Goal: Transaction & Acquisition: Book appointment/travel/reservation

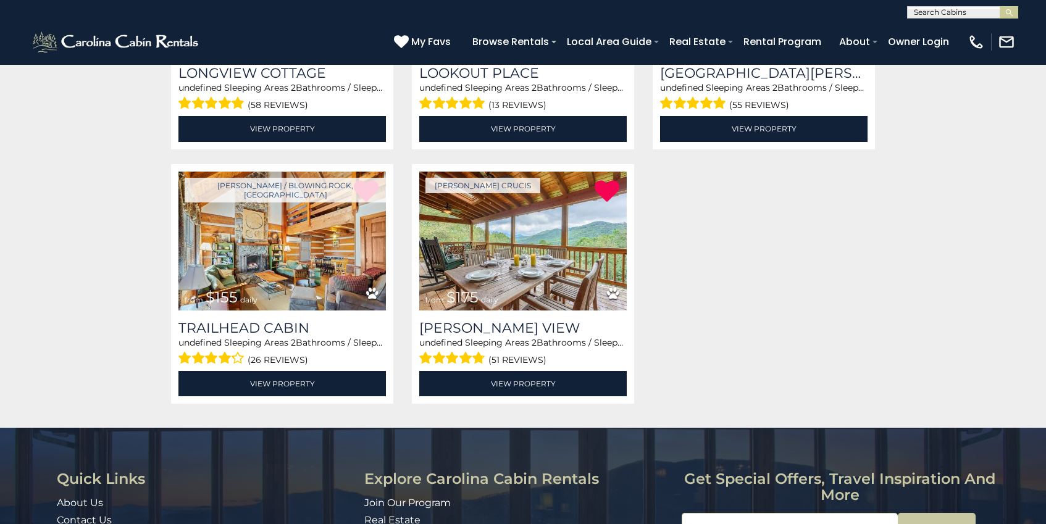
scroll to position [1, 0]
click at [921, 8] on input "text" at bounding box center [962, 14] width 108 height 12
click at [973, 14] on input "**********" at bounding box center [962, 14] width 108 height 12
type input "**********"
click at [1009, 14] on img "submit" at bounding box center [1009, 12] width 9 height 9
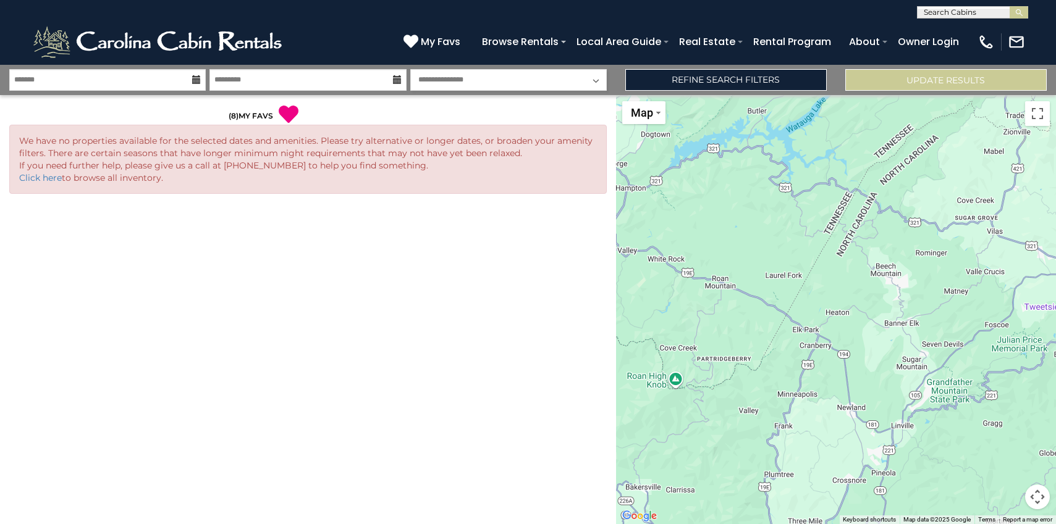
click at [195, 80] on icon at bounding box center [196, 79] width 9 height 9
click at [129, 77] on input "text" at bounding box center [107, 80] width 196 height 22
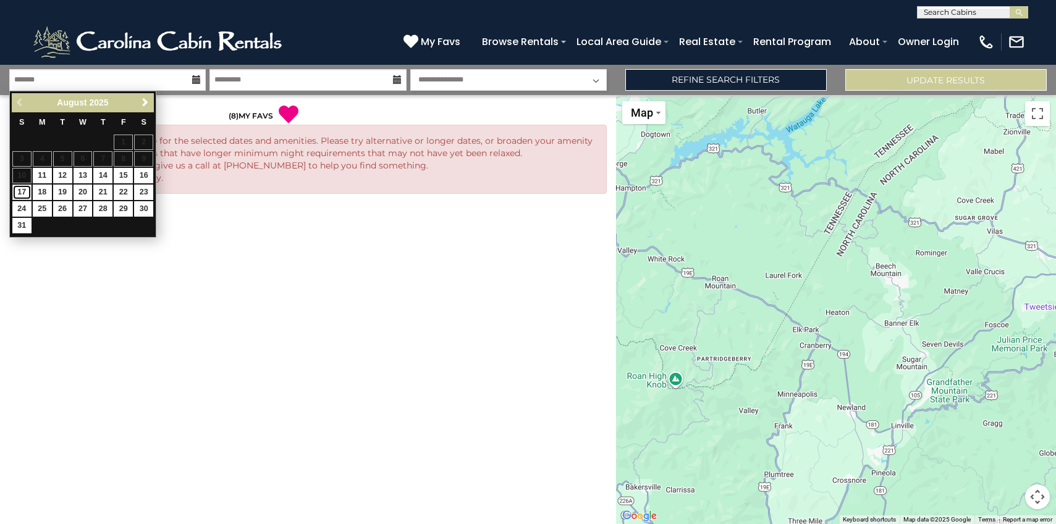
click at [25, 194] on link "17" at bounding box center [21, 192] width 19 height 15
type input "*******"
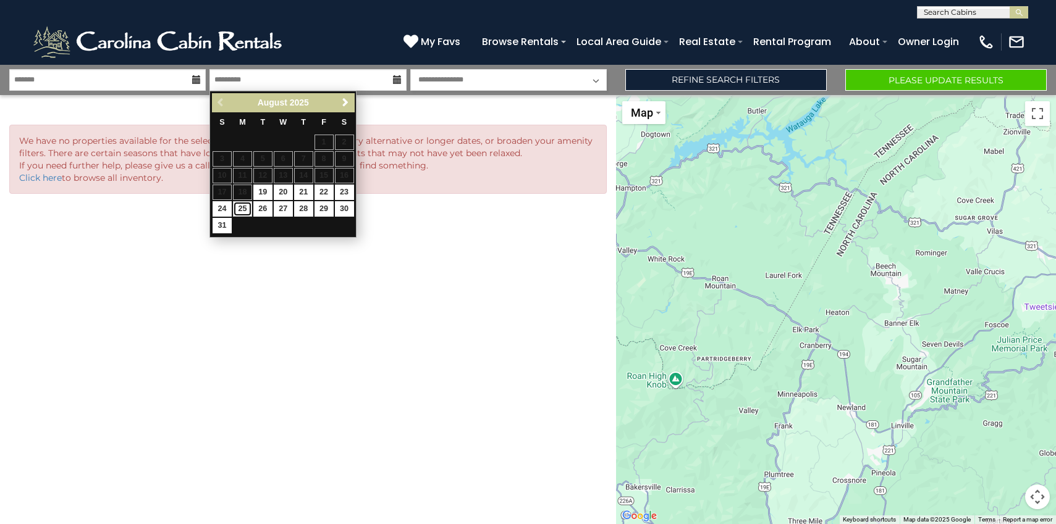
click at [242, 211] on link "25" at bounding box center [242, 208] width 19 height 15
type input "*******"
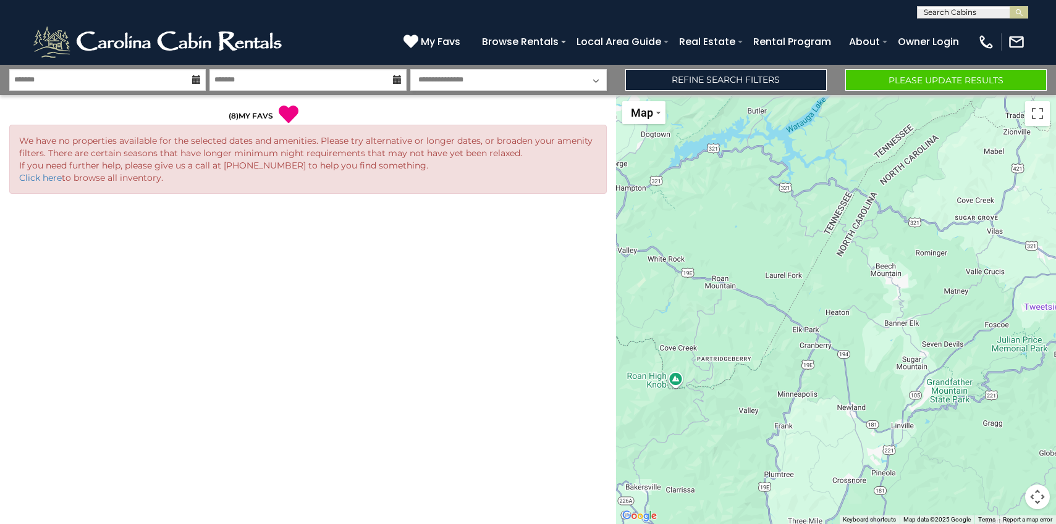
click at [530, 83] on select "**********" at bounding box center [508, 80] width 196 height 22
select select "*"
click at [756, 79] on link "Refine Search Filters" at bounding box center [725, 80] width 201 height 22
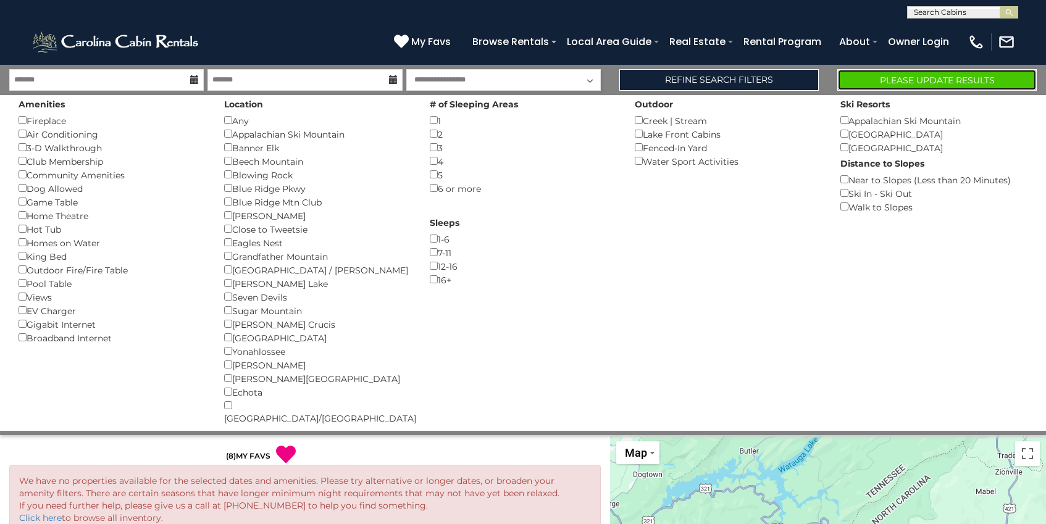
click at [935, 81] on button "Please Update Results" at bounding box center [936, 80] width 199 height 22
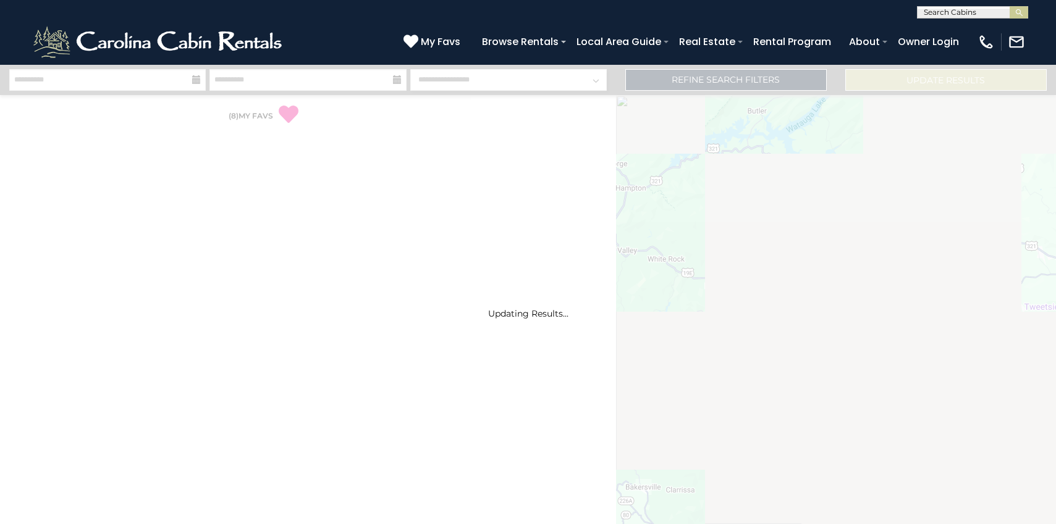
select select "*"
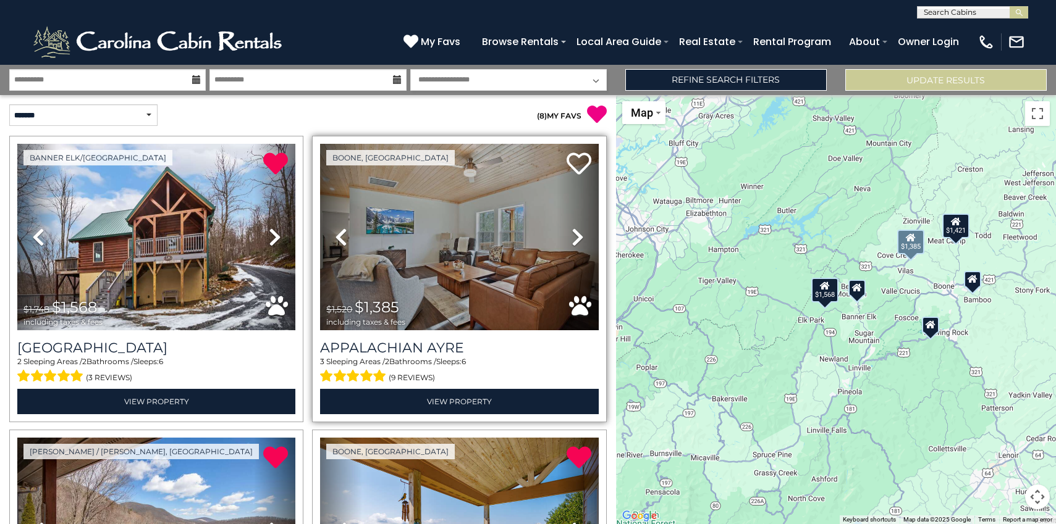
click at [571, 233] on icon at bounding box center [577, 237] width 12 height 20
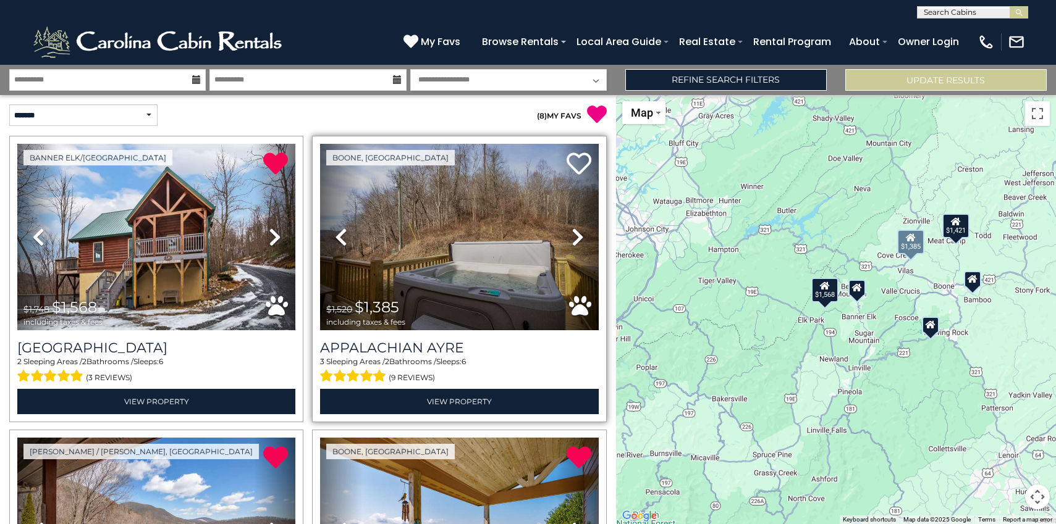
click at [571, 236] on icon at bounding box center [577, 237] width 12 height 20
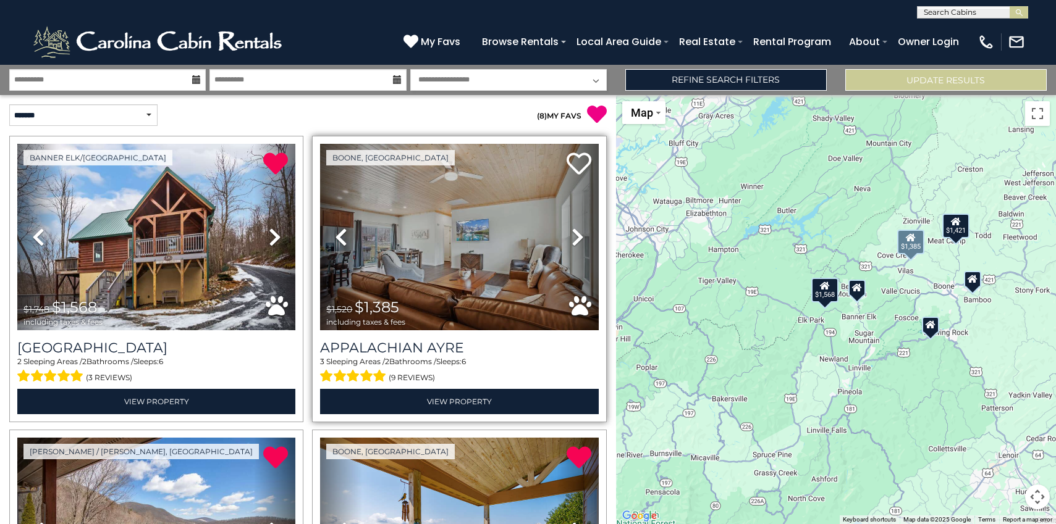
click at [573, 237] on icon at bounding box center [577, 237] width 12 height 20
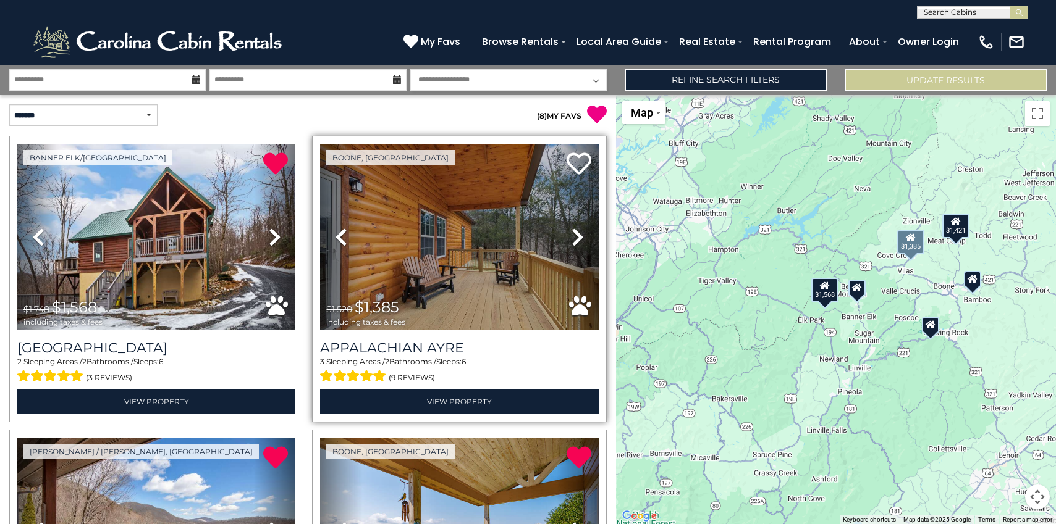
click at [573, 239] on icon at bounding box center [577, 237] width 12 height 20
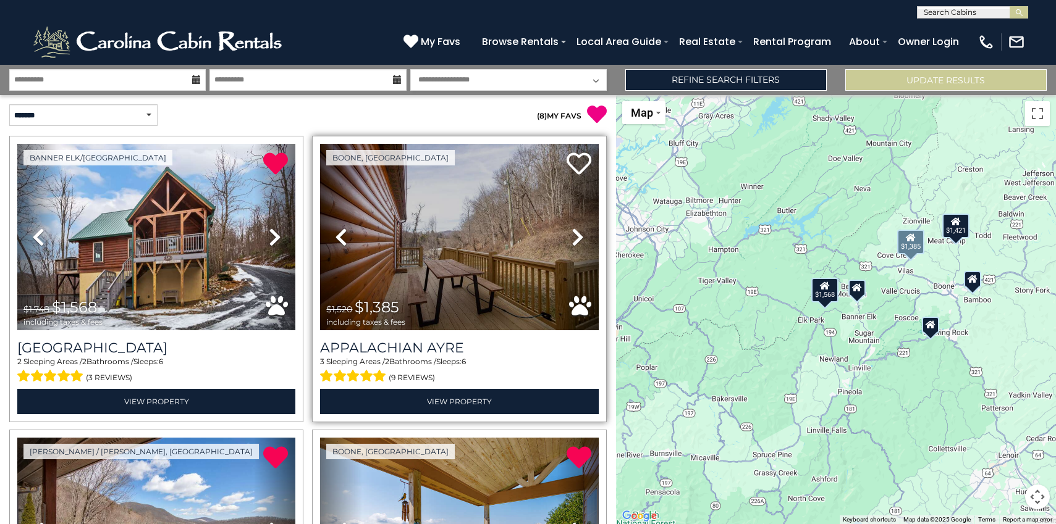
click at [574, 241] on icon at bounding box center [577, 237] width 12 height 20
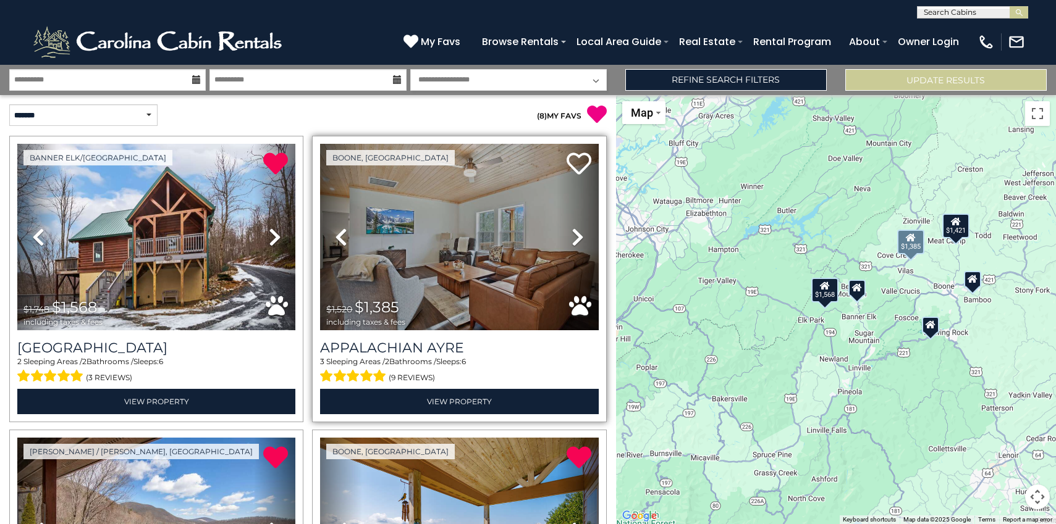
click at [575, 241] on icon at bounding box center [577, 237] width 12 height 20
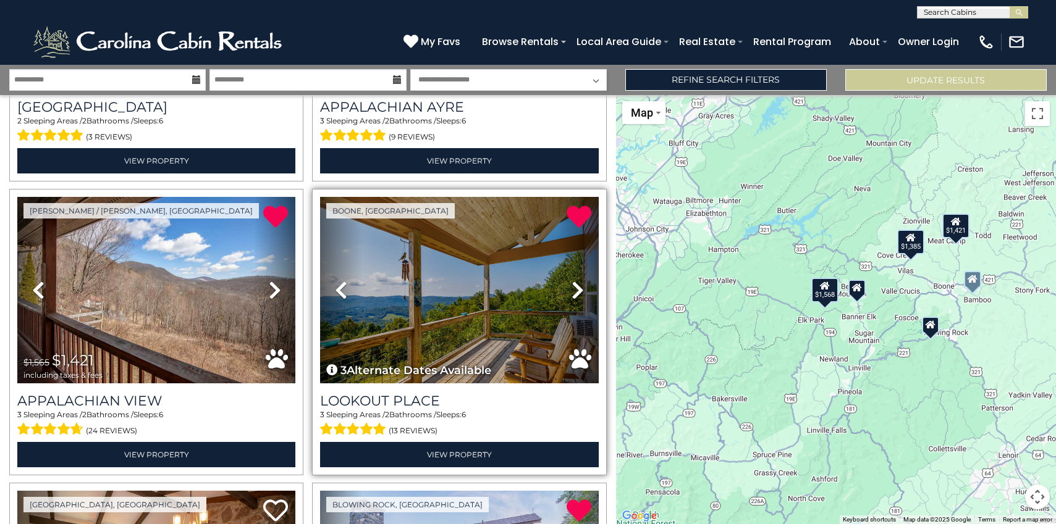
scroll to position [247, 0]
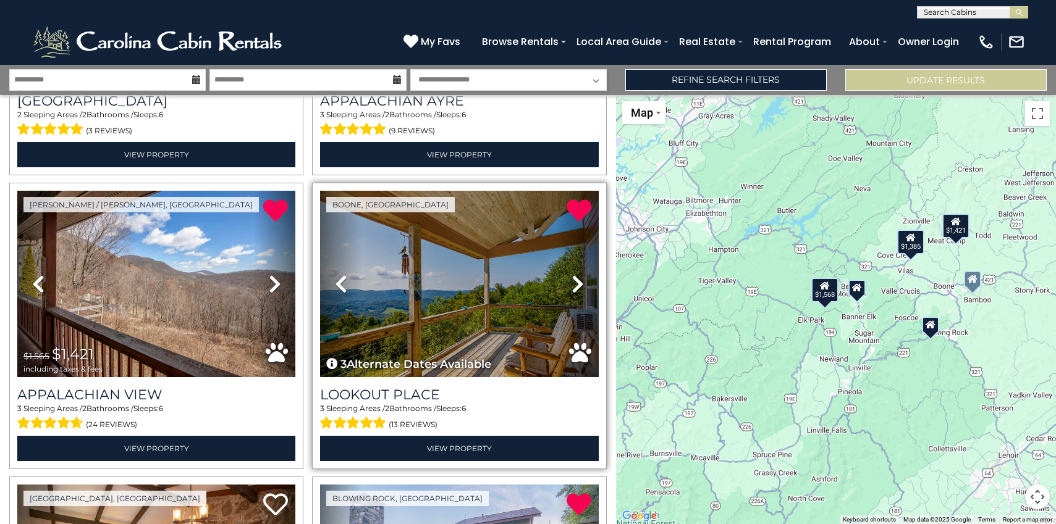
click at [571, 282] on icon at bounding box center [577, 284] width 12 height 20
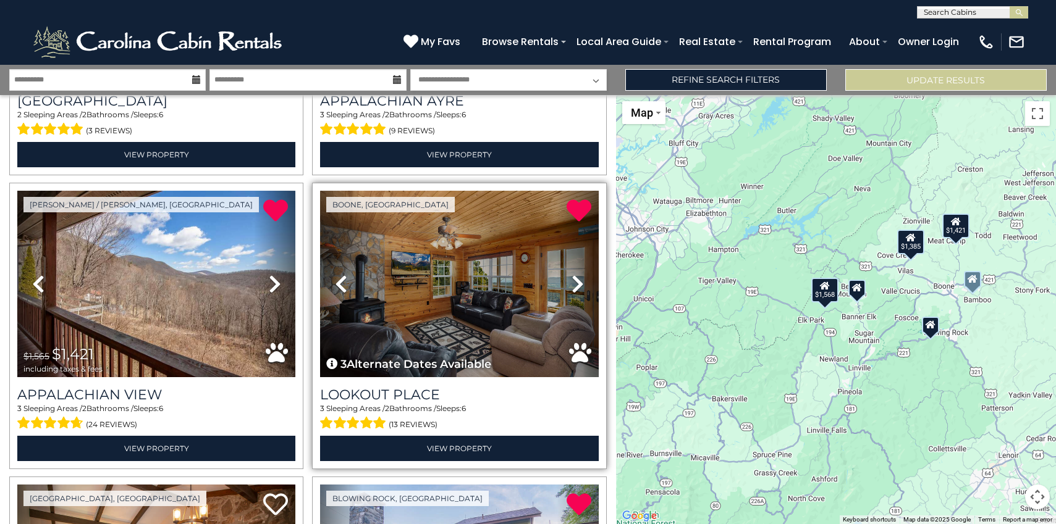
click at [571, 278] on icon at bounding box center [577, 284] width 12 height 20
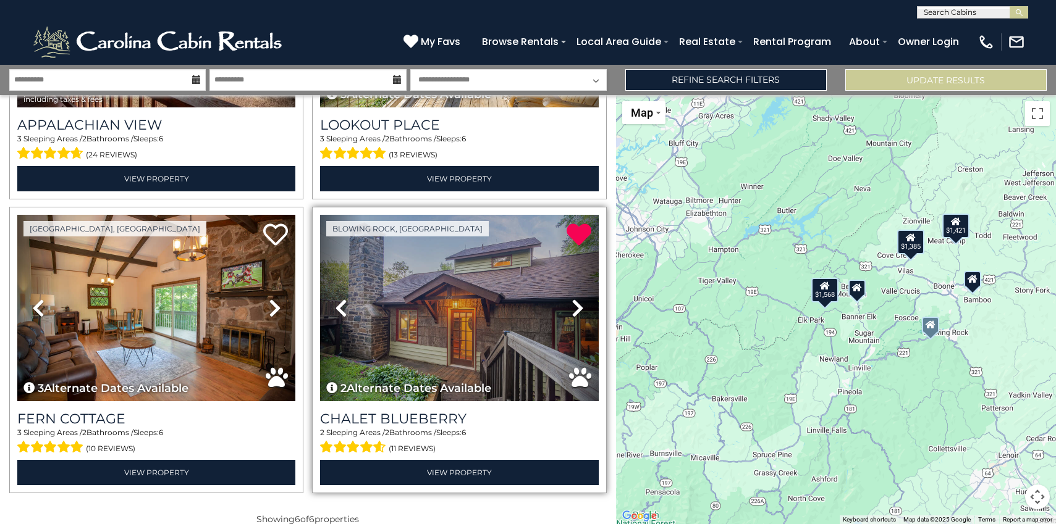
scroll to position [530, 0]
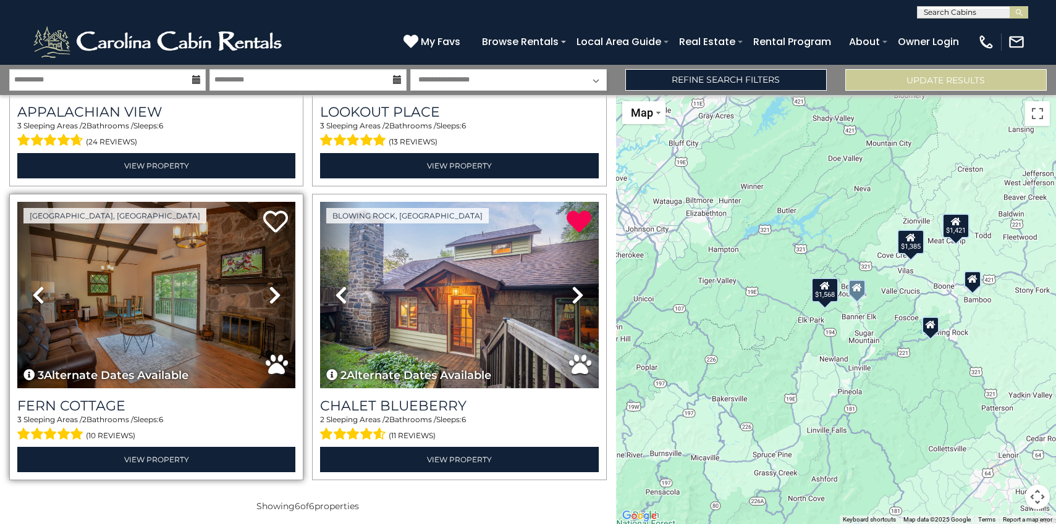
click at [274, 288] on icon at bounding box center [275, 295] width 12 height 20
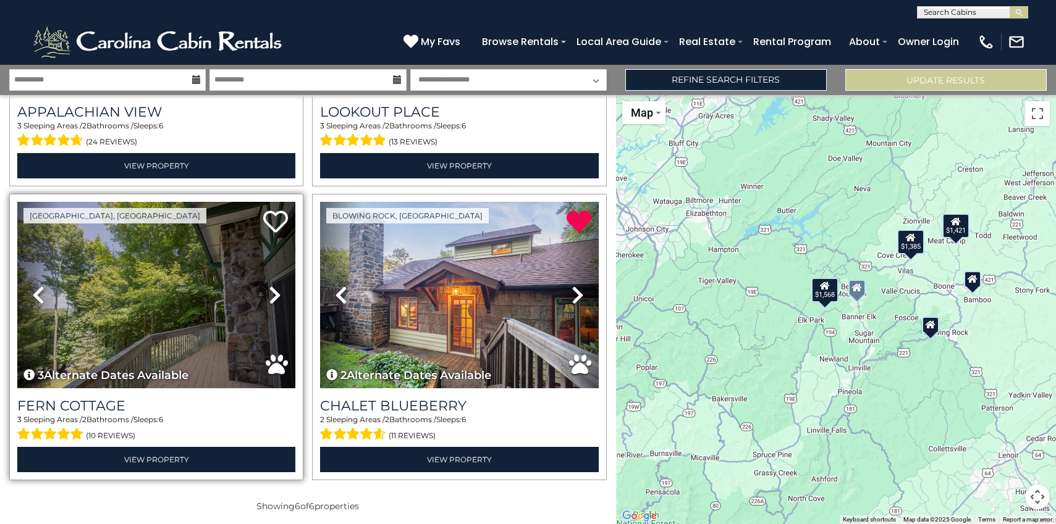
click at [272, 291] on icon at bounding box center [275, 295] width 12 height 20
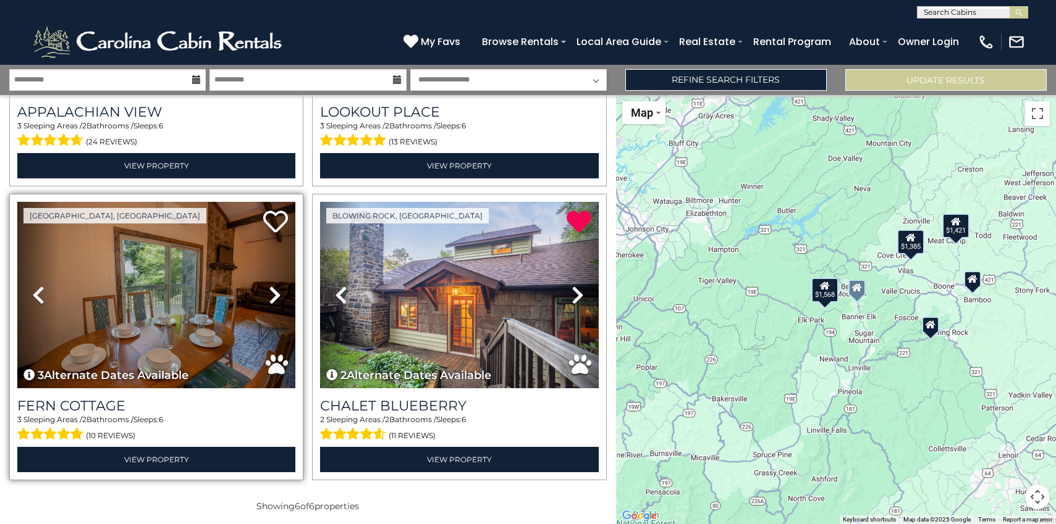
click at [269, 285] on icon at bounding box center [275, 295] width 12 height 20
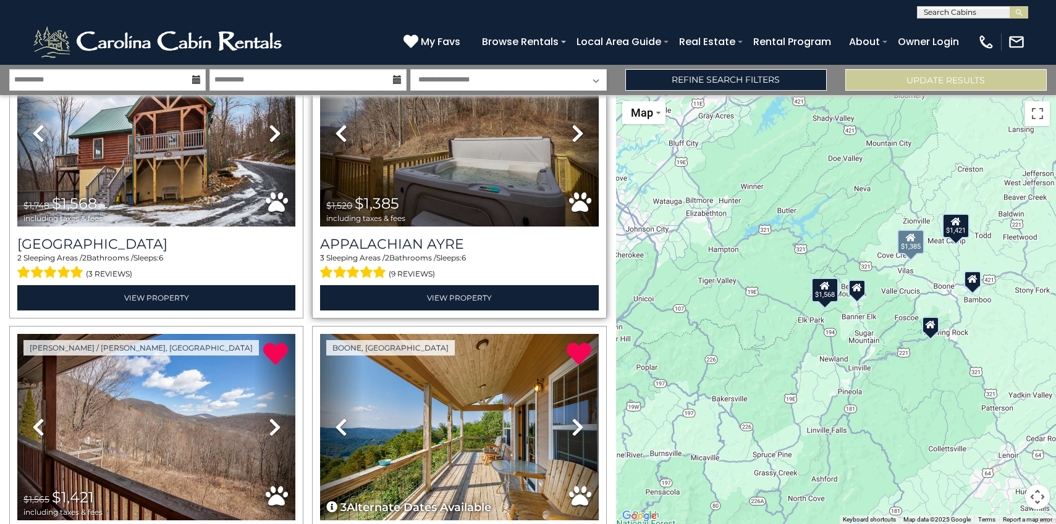
scroll to position [99, 0]
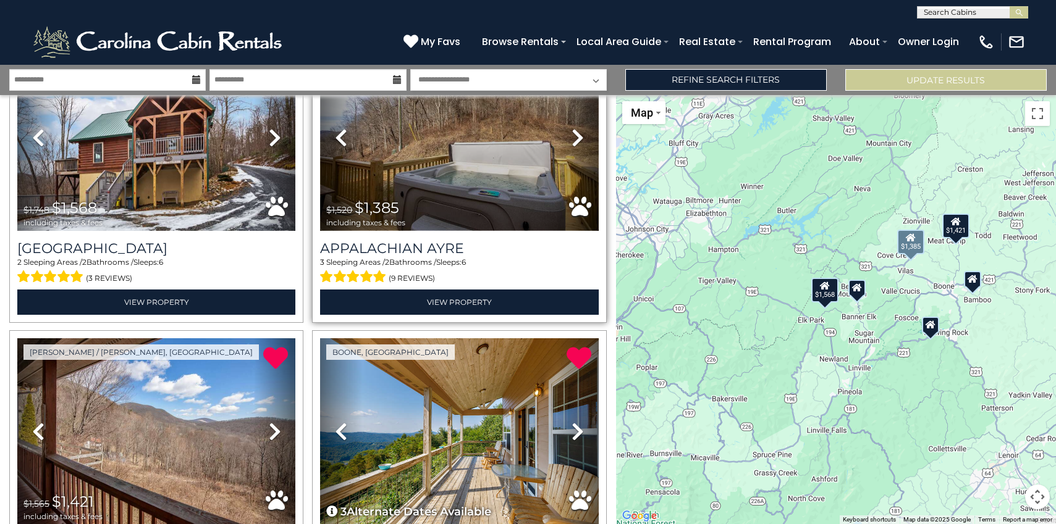
click at [413, 172] on img at bounding box center [459, 137] width 278 height 187
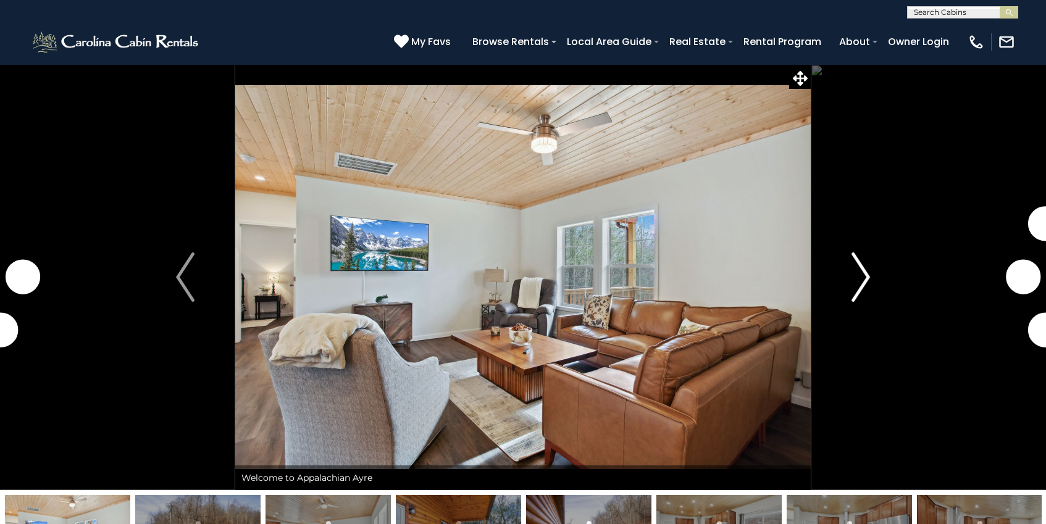
click at [862, 271] on img "Next" at bounding box center [861, 277] width 19 height 49
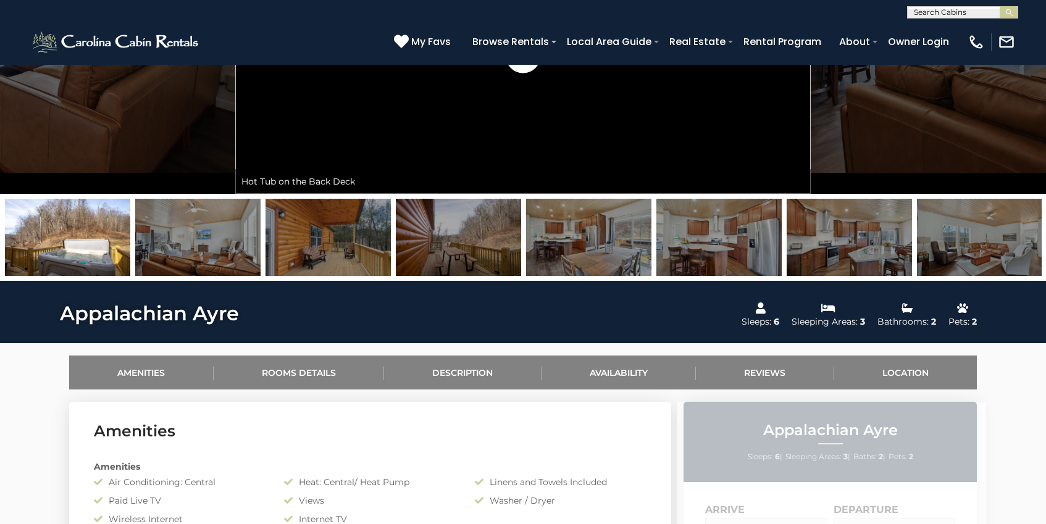
scroll to position [336, 0]
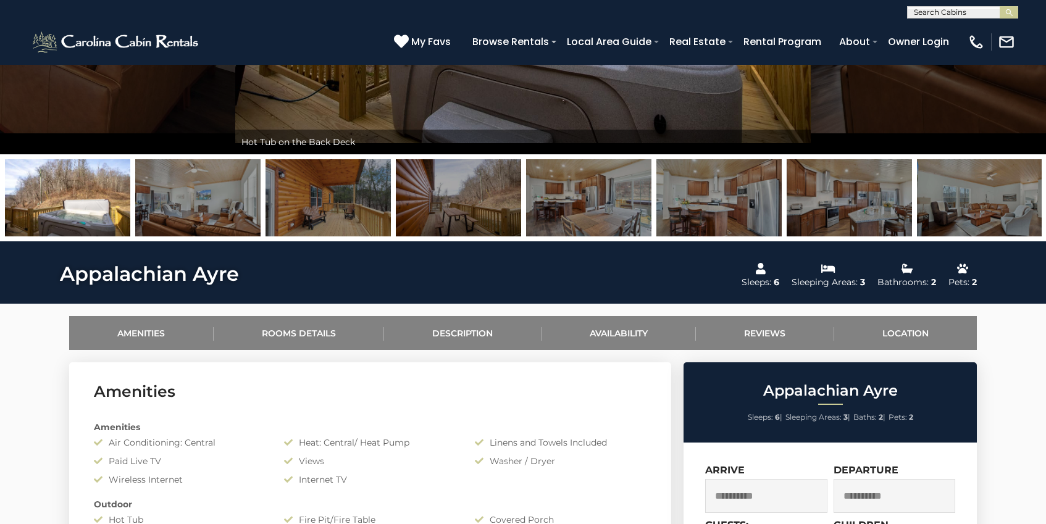
click at [324, 199] on img at bounding box center [328, 197] width 125 height 77
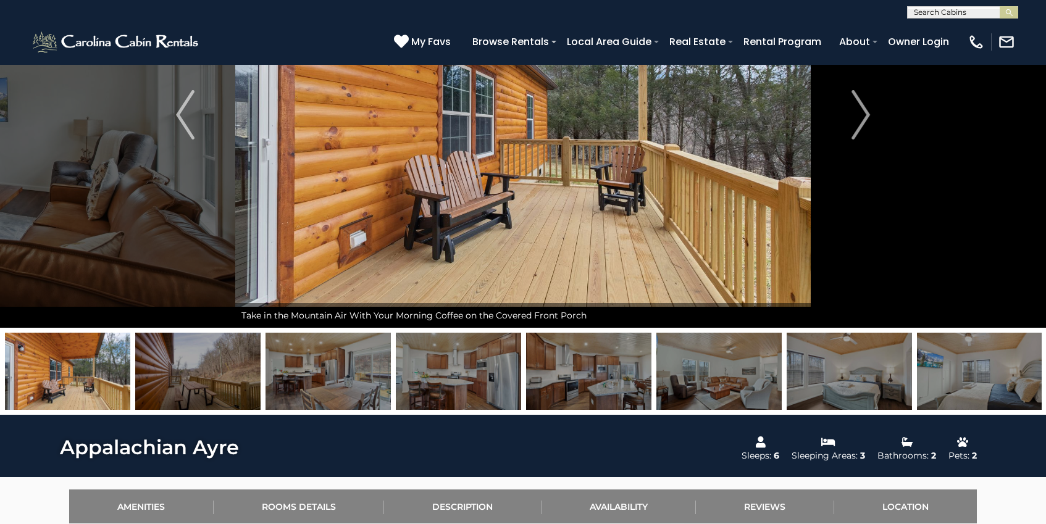
scroll to position [143, 0]
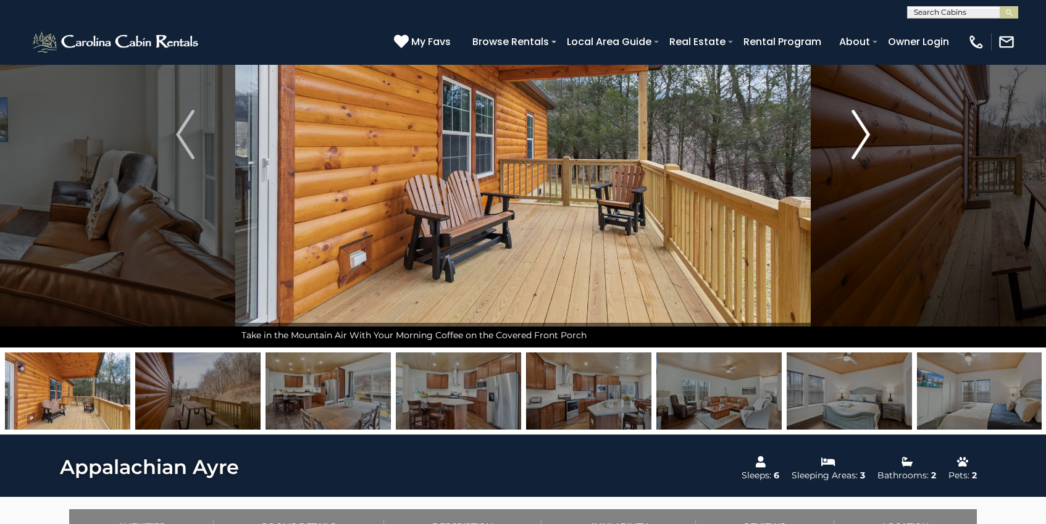
click at [856, 134] on img "Next" at bounding box center [861, 134] width 19 height 49
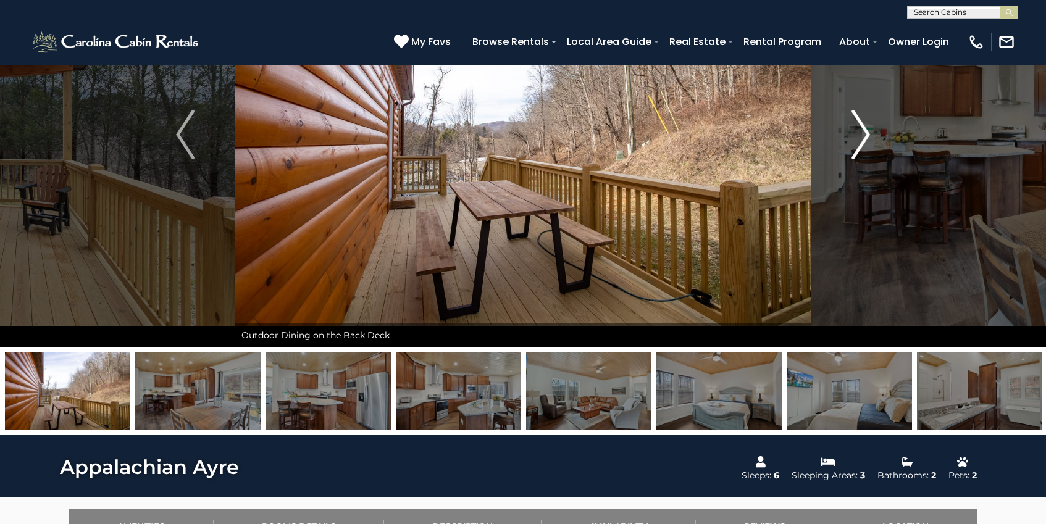
click at [856, 134] on img "Next" at bounding box center [861, 134] width 19 height 49
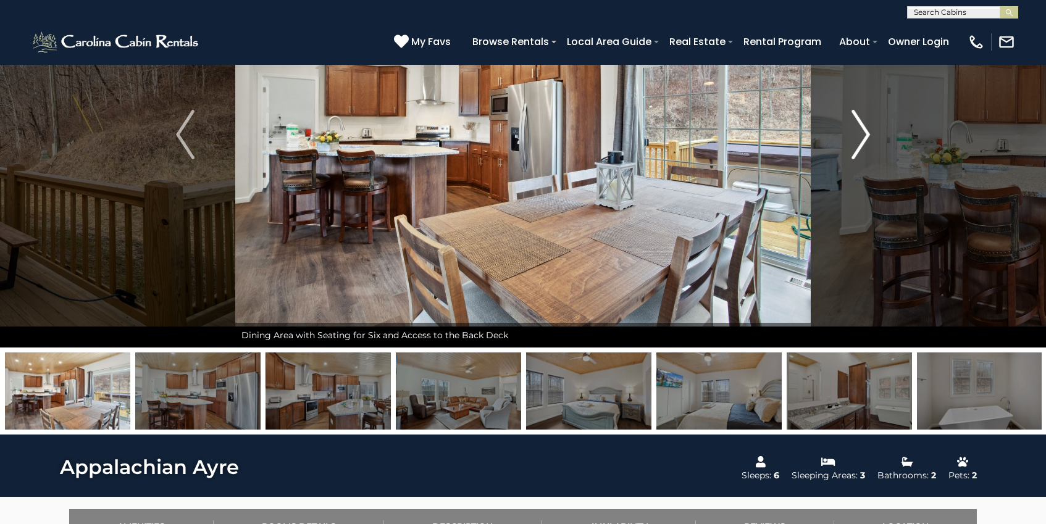
click at [856, 135] on img "Next" at bounding box center [861, 134] width 19 height 49
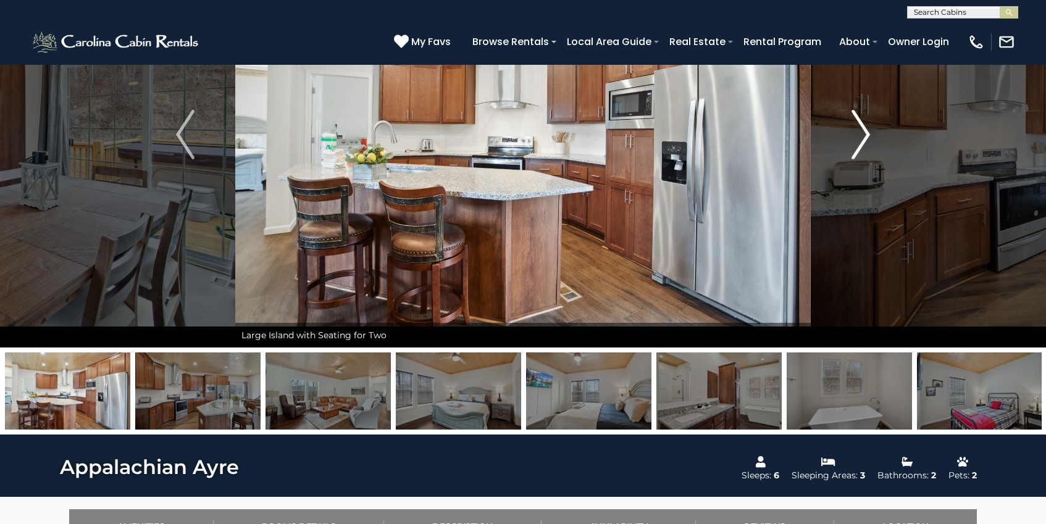
click at [856, 135] on img "Next" at bounding box center [861, 134] width 19 height 49
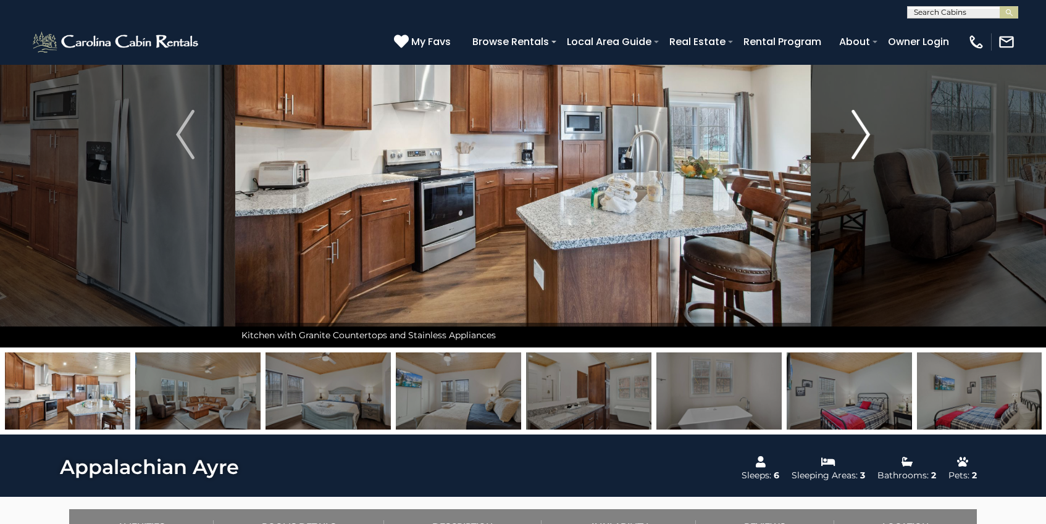
click at [856, 135] on img "Next" at bounding box center [861, 134] width 19 height 49
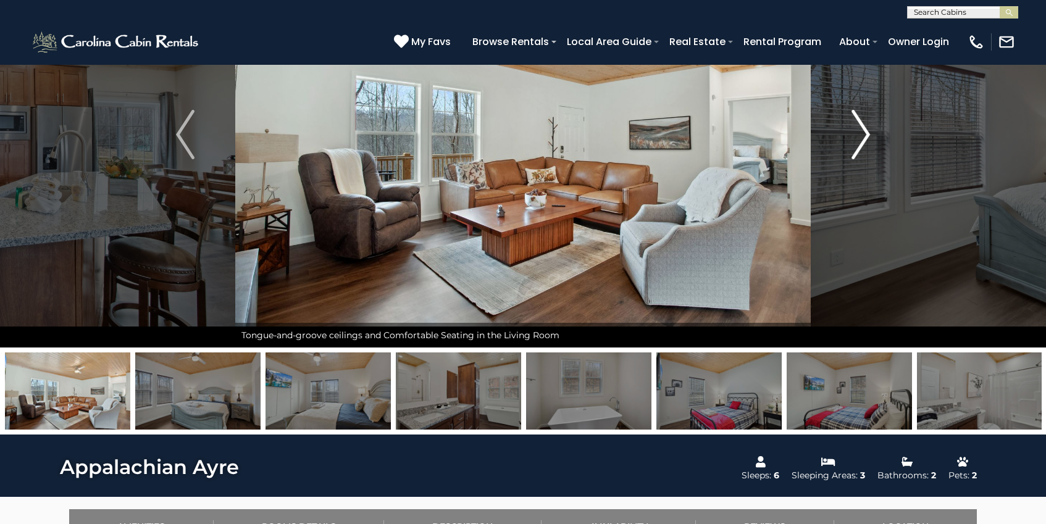
click at [856, 135] on img "Next" at bounding box center [861, 134] width 19 height 49
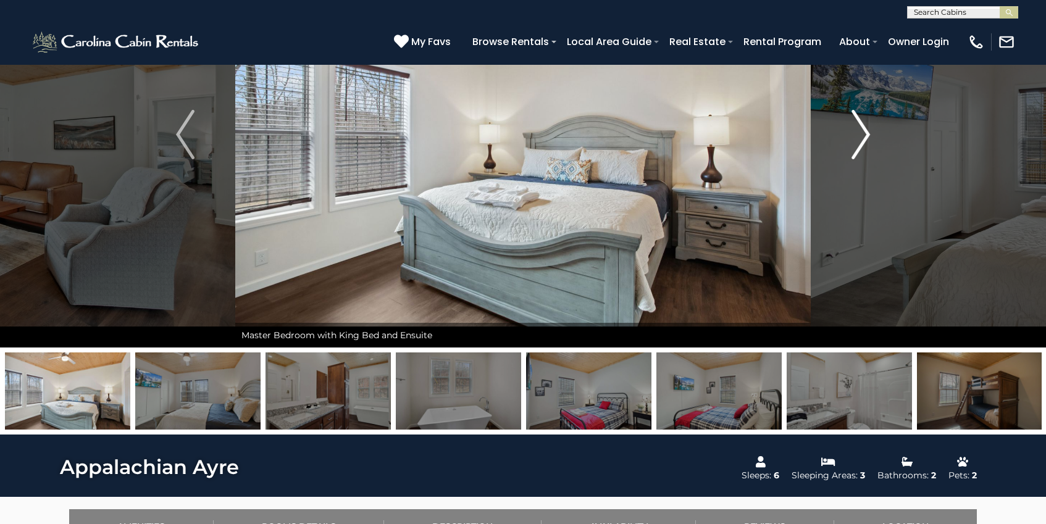
click at [856, 135] on img "Next" at bounding box center [861, 134] width 19 height 49
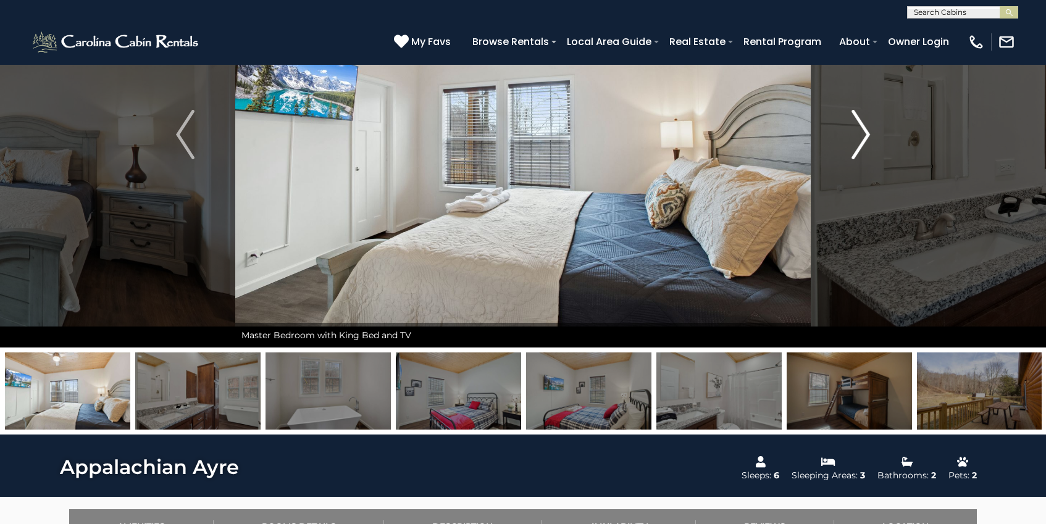
click at [856, 135] on img "Next" at bounding box center [861, 134] width 19 height 49
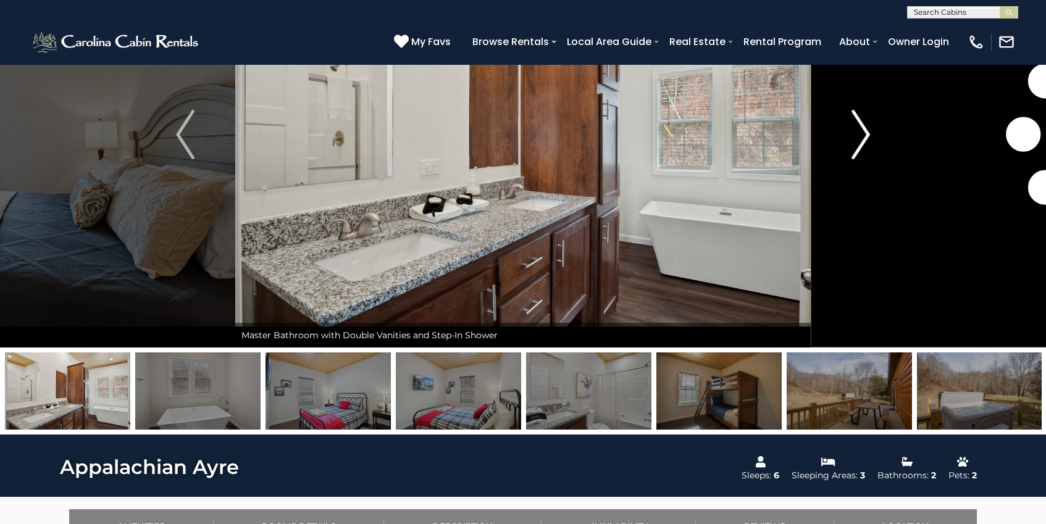
click at [856, 135] on img "Next" at bounding box center [861, 134] width 19 height 49
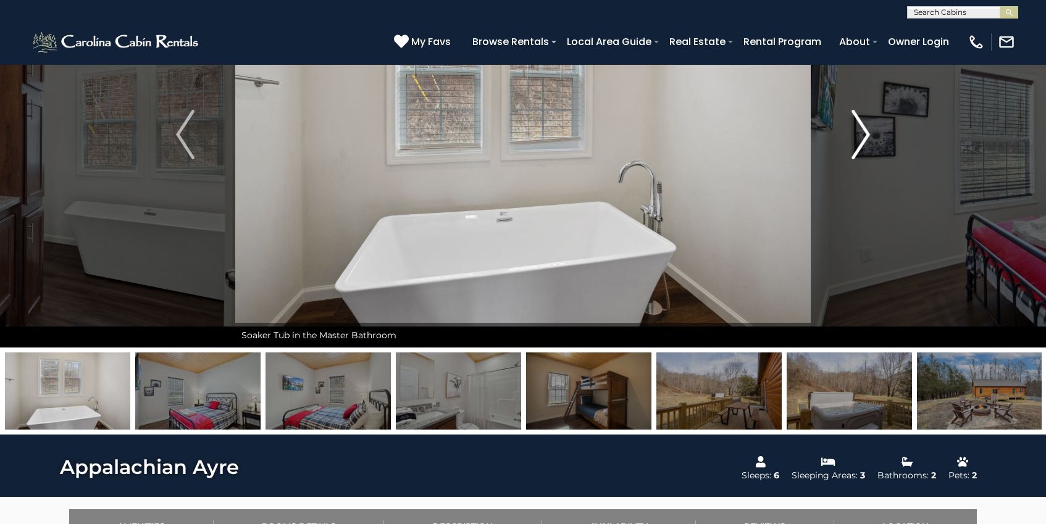
click at [856, 135] on img "Next" at bounding box center [861, 134] width 19 height 49
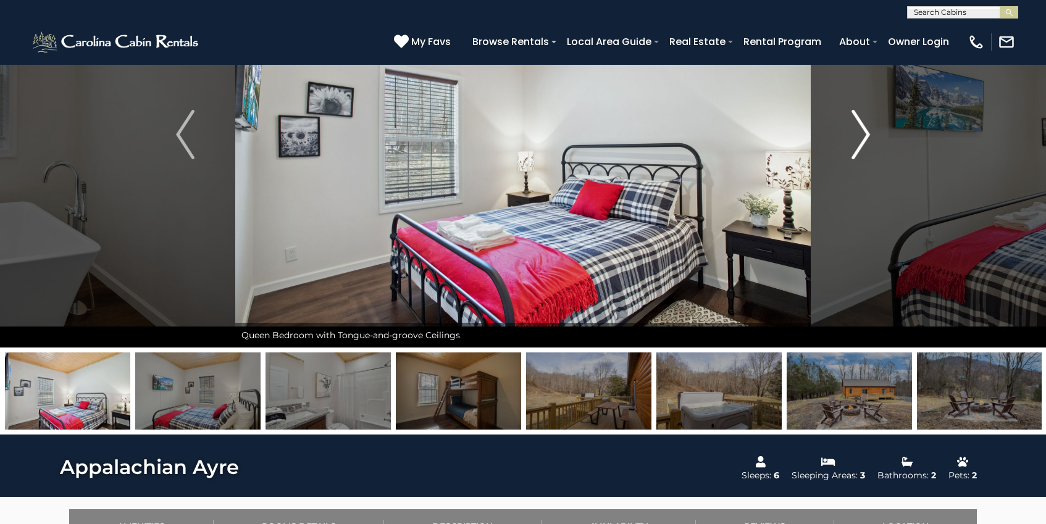
click at [856, 135] on img "Next" at bounding box center [861, 134] width 19 height 49
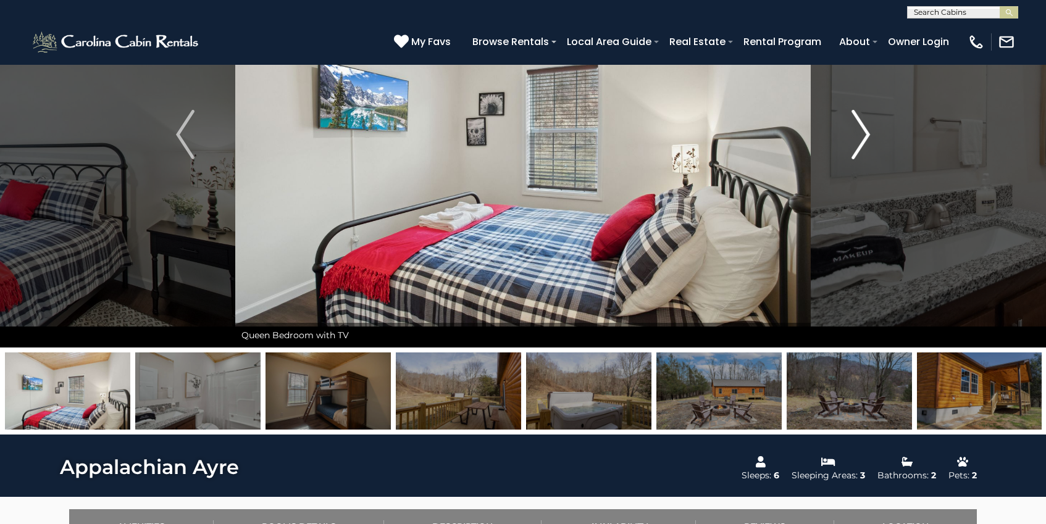
click at [856, 135] on img "Next" at bounding box center [861, 134] width 19 height 49
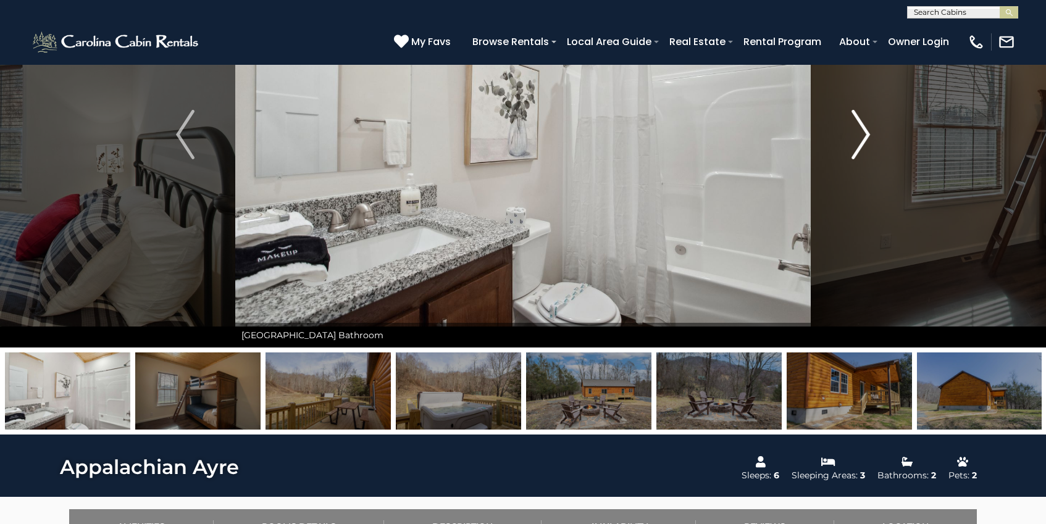
click at [856, 135] on img "Next" at bounding box center [861, 134] width 19 height 49
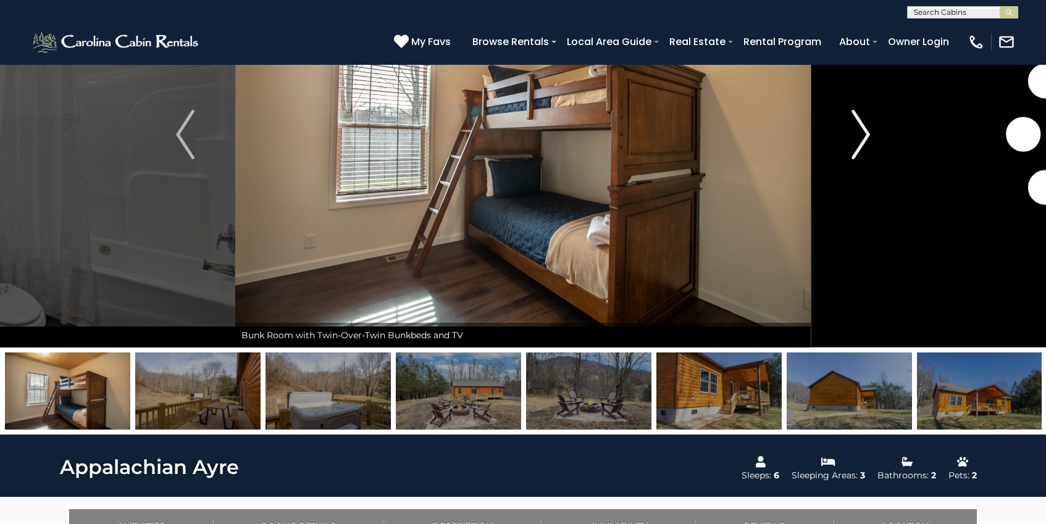
click at [856, 135] on img "Next" at bounding box center [861, 134] width 19 height 49
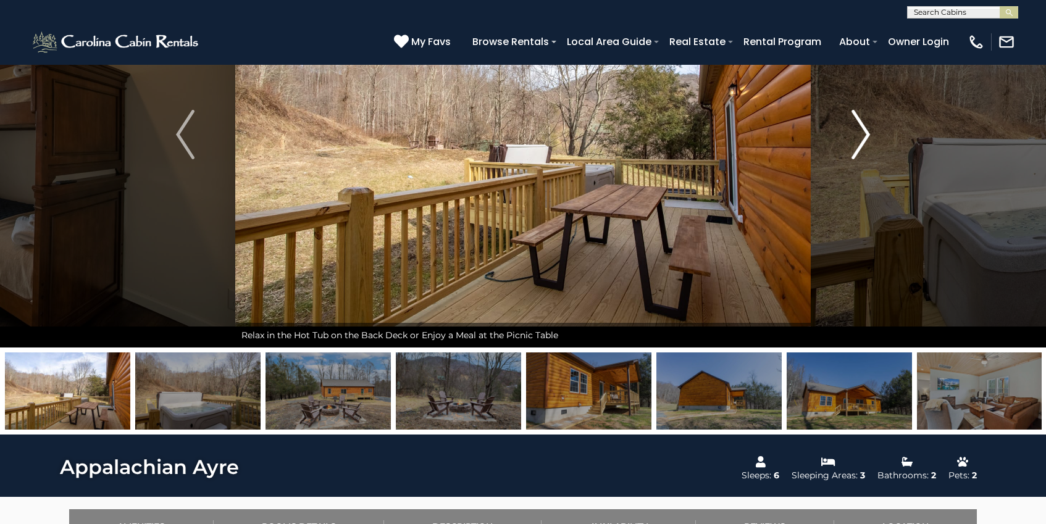
click at [856, 135] on img "Next" at bounding box center [861, 134] width 19 height 49
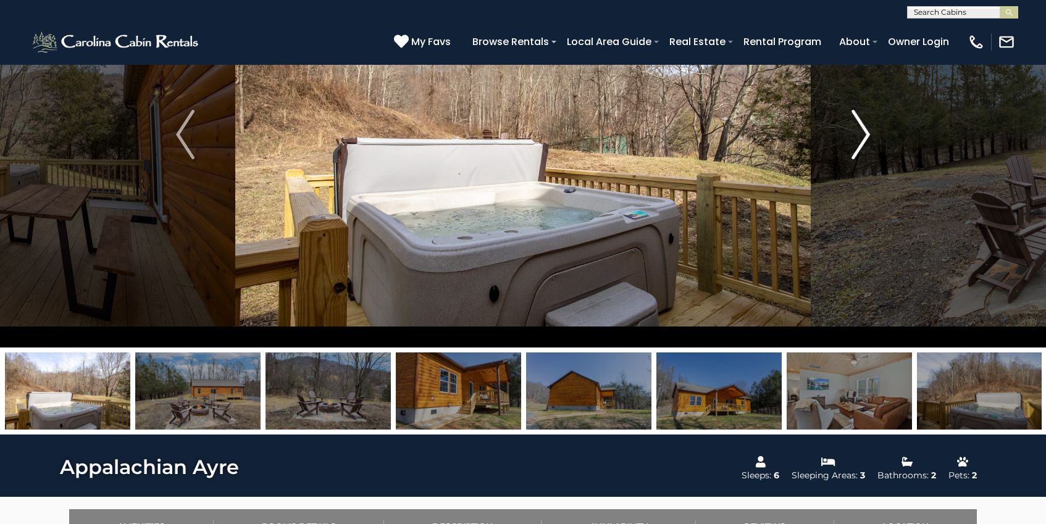
click at [855, 136] on img "Next" at bounding box center [861, 134] width 19 height 49
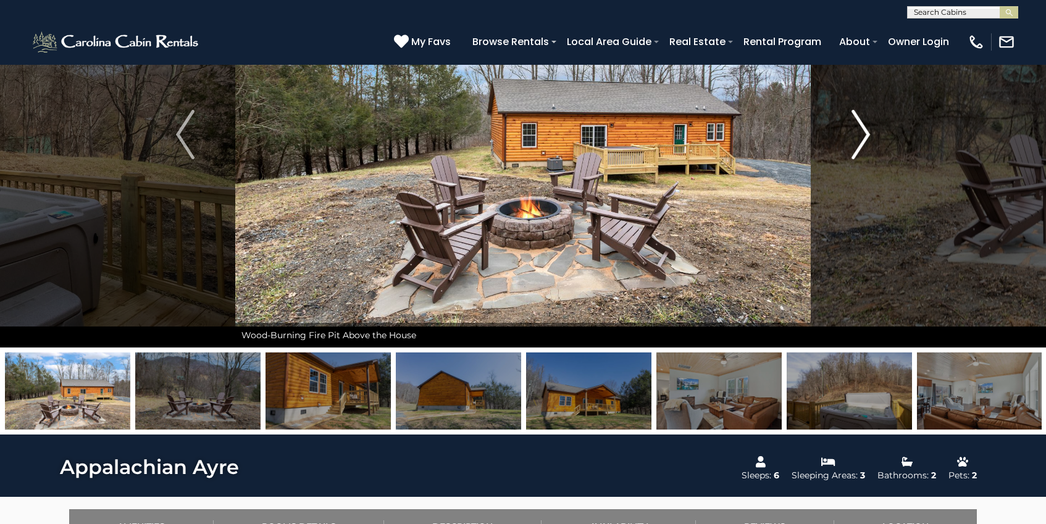
click at [855, 136] on img "Next" at bounding box center [861, 134] width 19 height 49
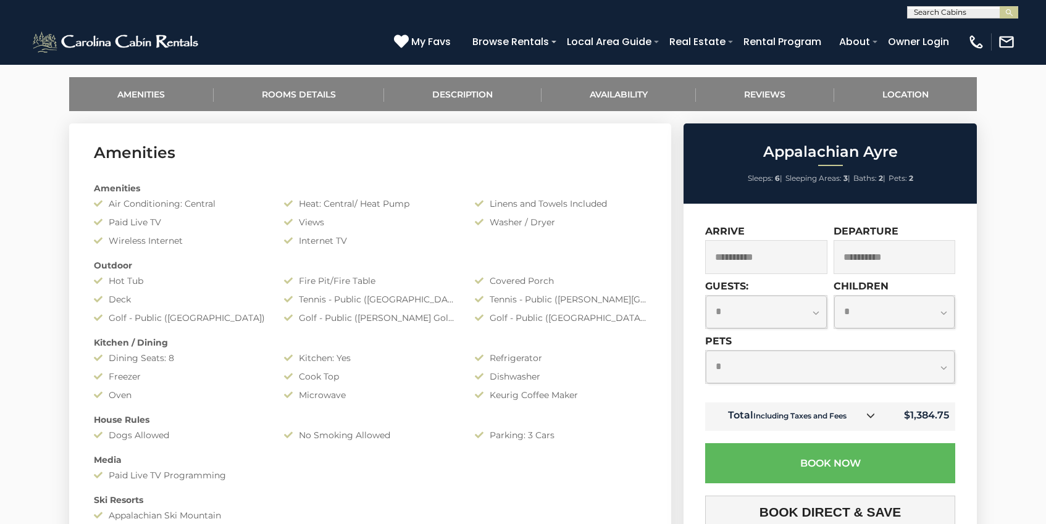
scroll to position [589, 0]
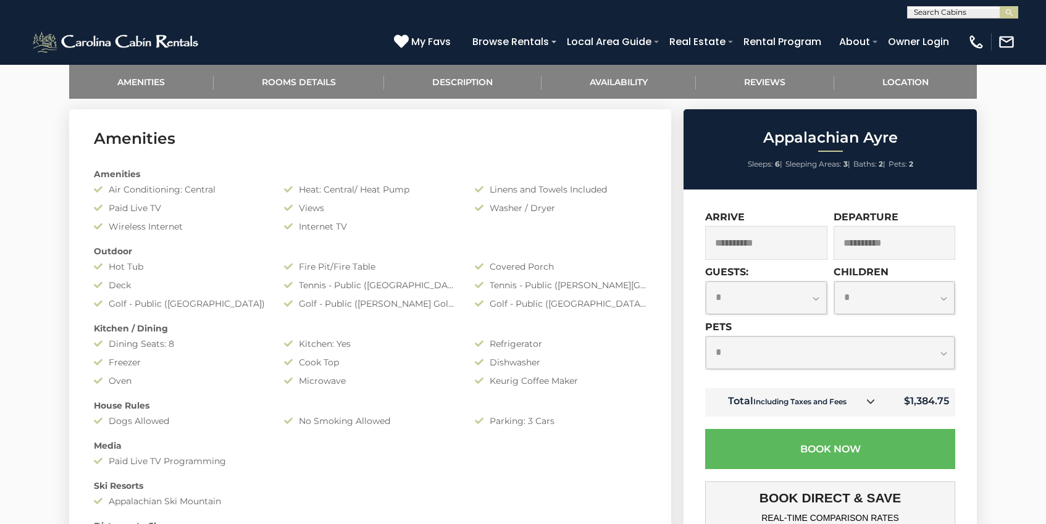
click at [773, 243] on input "**********" at bounding box center [766, 243] width 122 height 34
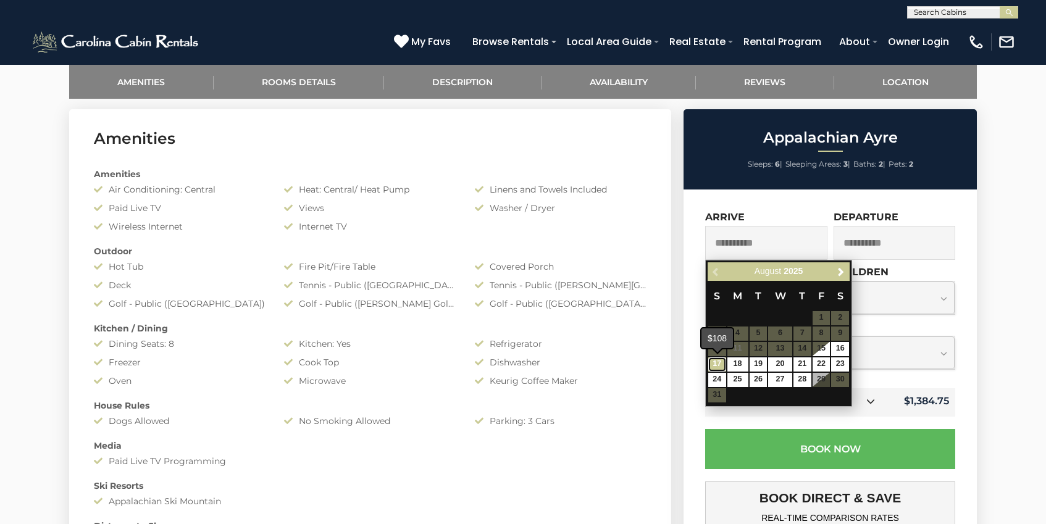
click at [716, 365] on link "17" at bounding box center [717, 365] width 18 height 14
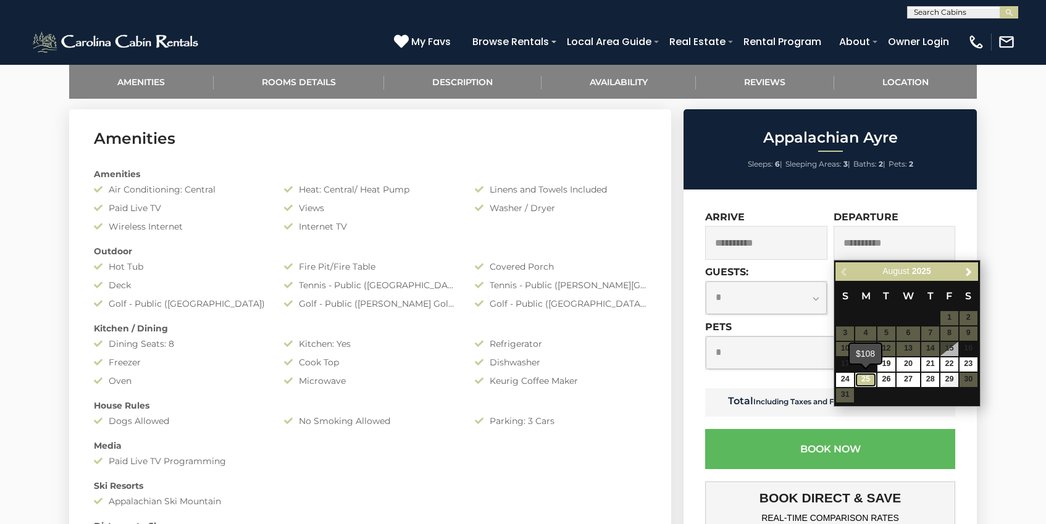
click at [870, 379] on link "25" at bounding box center [865, 380] width 21 height 14
type input "**********"
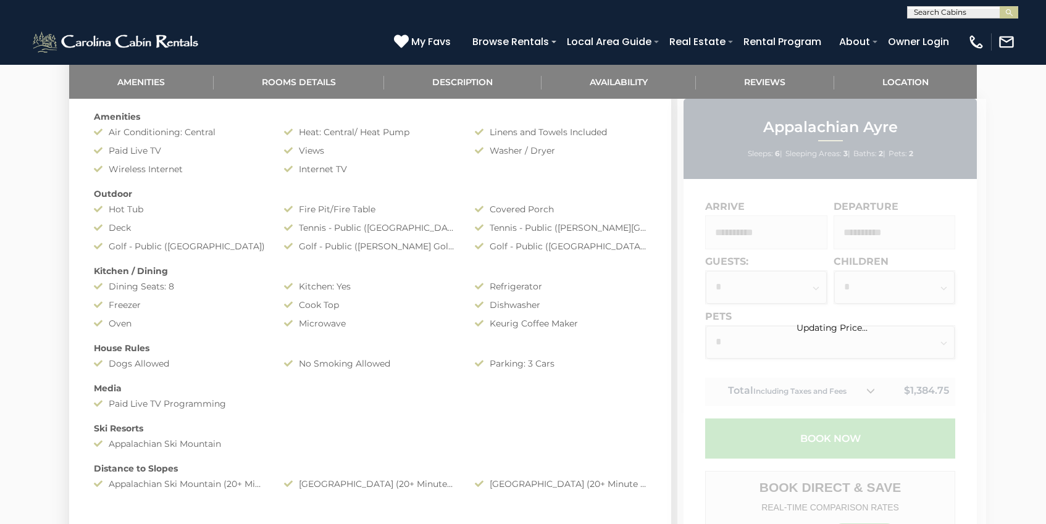
scroll to position [648, 0]
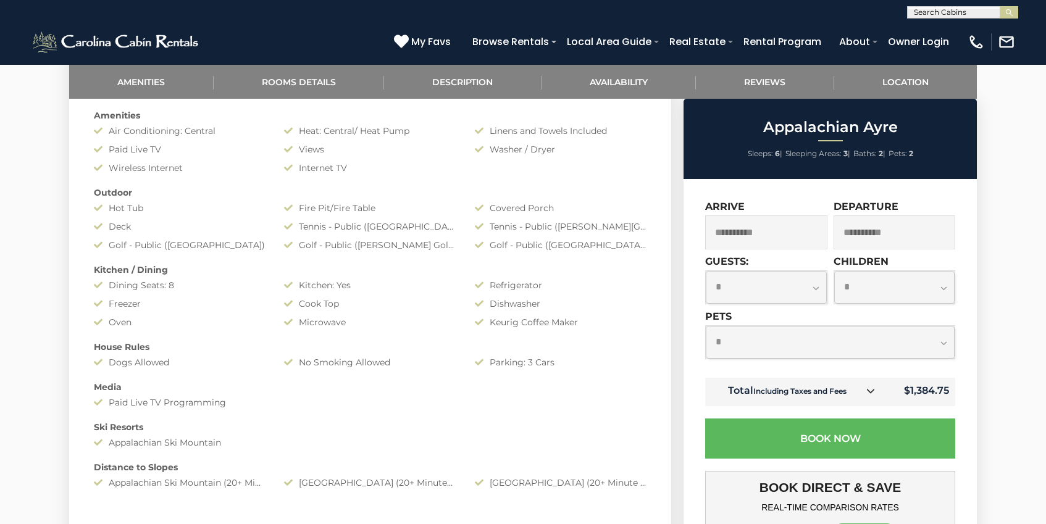
click at [783, 286] on select "**********" at bounding box center [766, 287] width 121 height 33
select select "*"
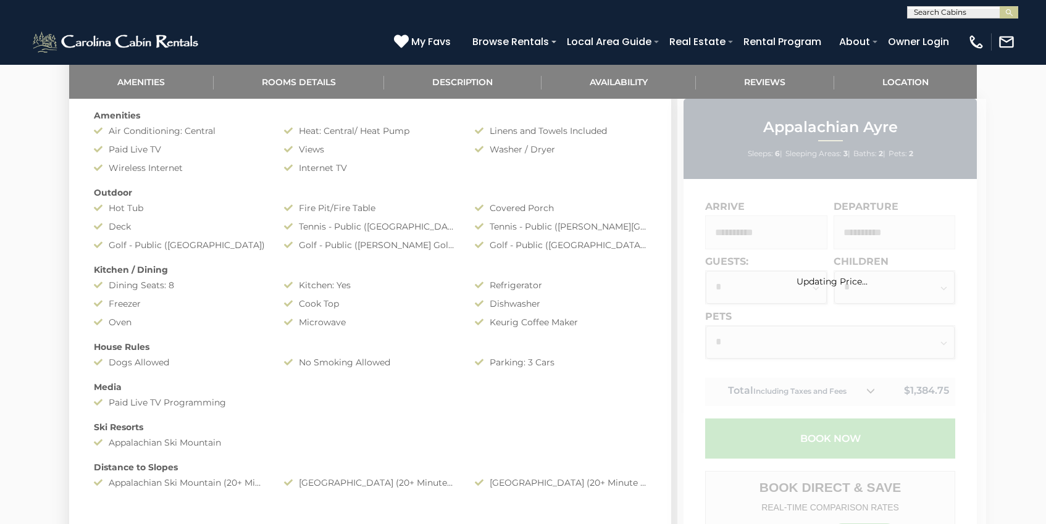
click at [789, 340] on div "Updating Price..." at bounding box center [832, 445] width 309 height 693
click at [936, 342] on div "Updating Price..." at bounding box center [832, 445] width 309 height 693
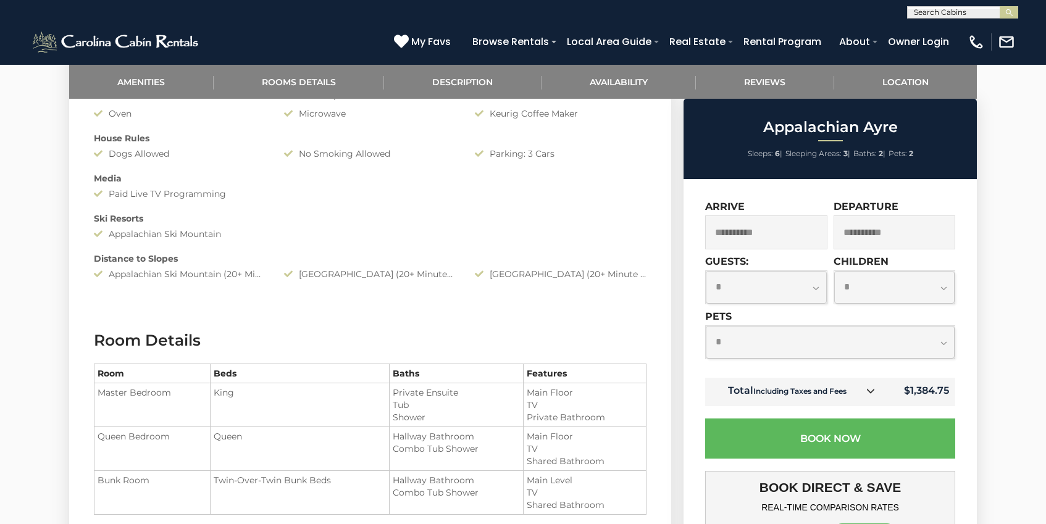
scroll to position [857, 0]
click at [875, 341] on select "**********" at bounding box center [830, 342] width 249 height 33
select select "*"
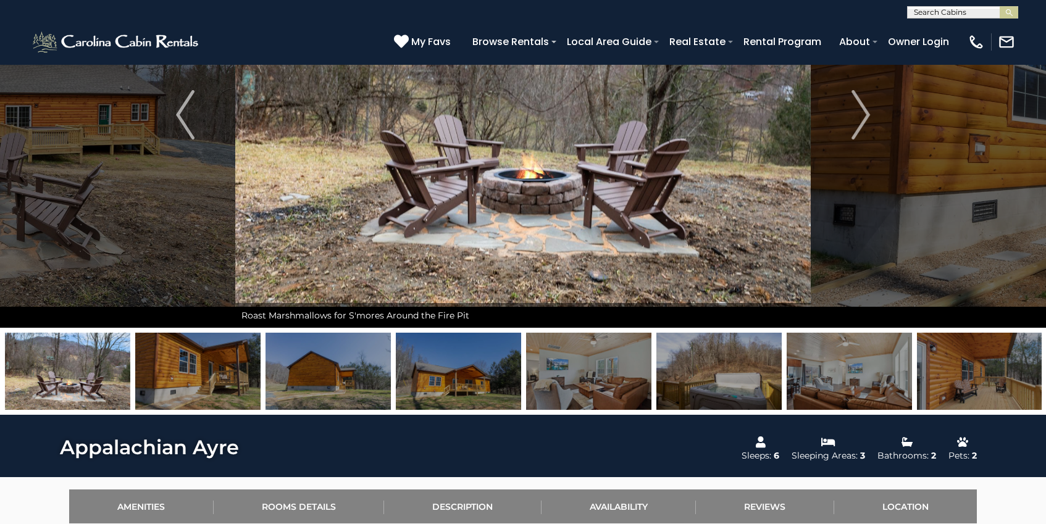
scroll to position [0, 0]
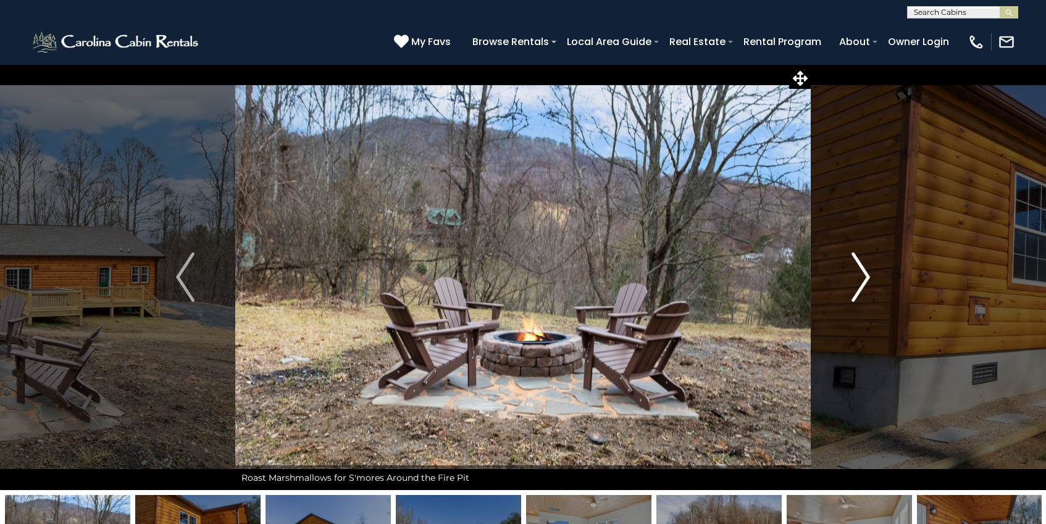
click at [863, 272] on img "Next" at bounding box center [861, 277] width 19 height 49
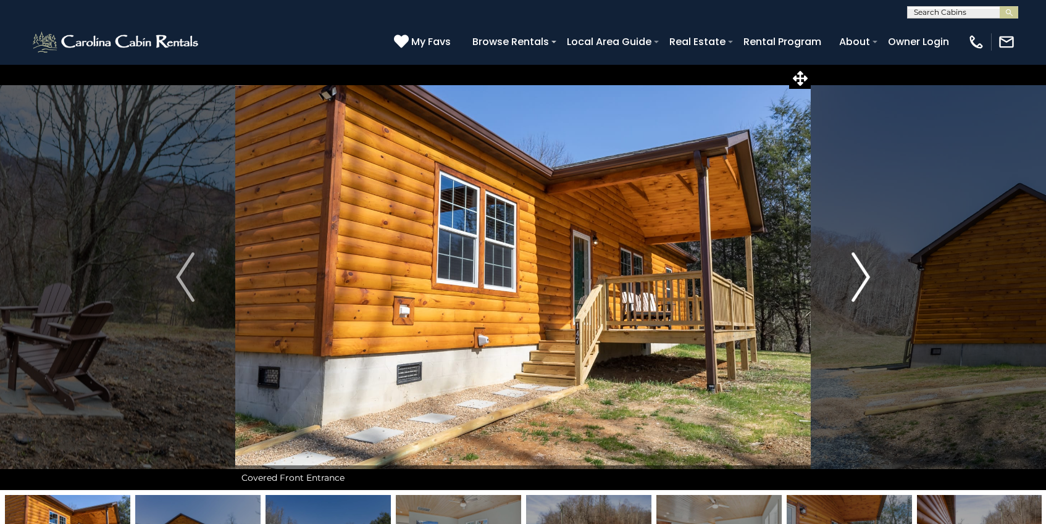
click at [863, 272] on img "Next" at bounding box center [861, 277] width 19 height 49
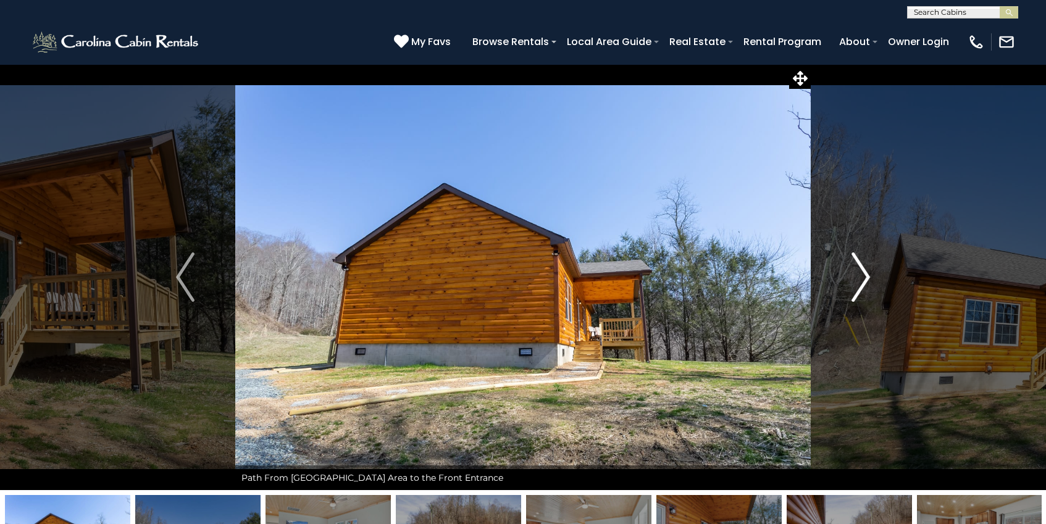
click at [864, 269] on img "Next" at bounding box center [861, 277] width 19 height 49
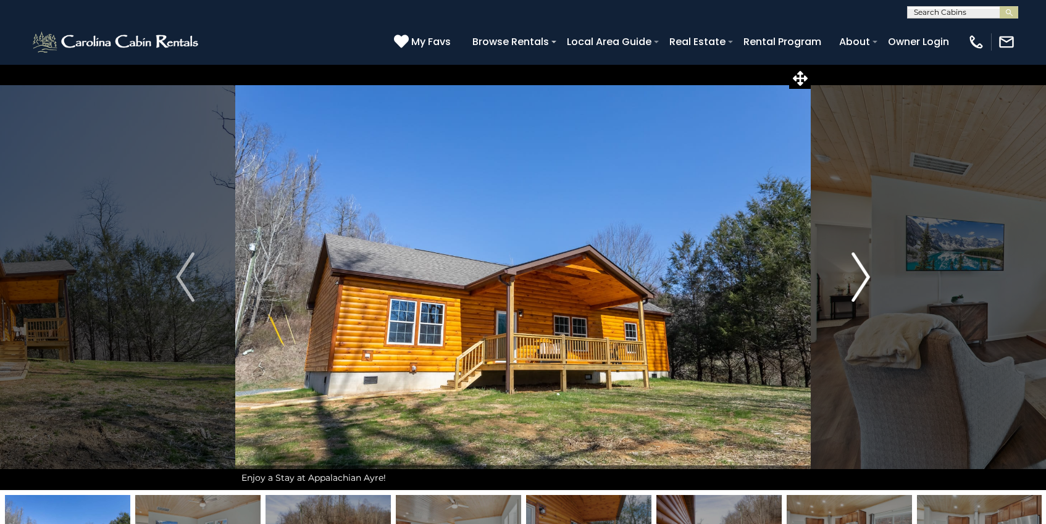
click at [864, 269] on img "Next" at bounding box center [861, 277] width 19 height 49
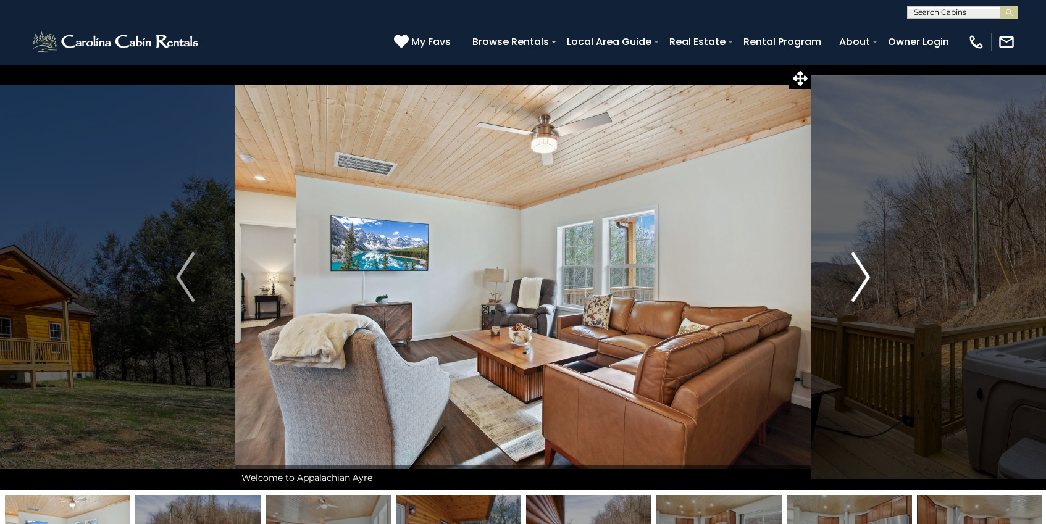
click at [865, 269] on img "Next" at bounding box center [861, 277] width 19 height 49
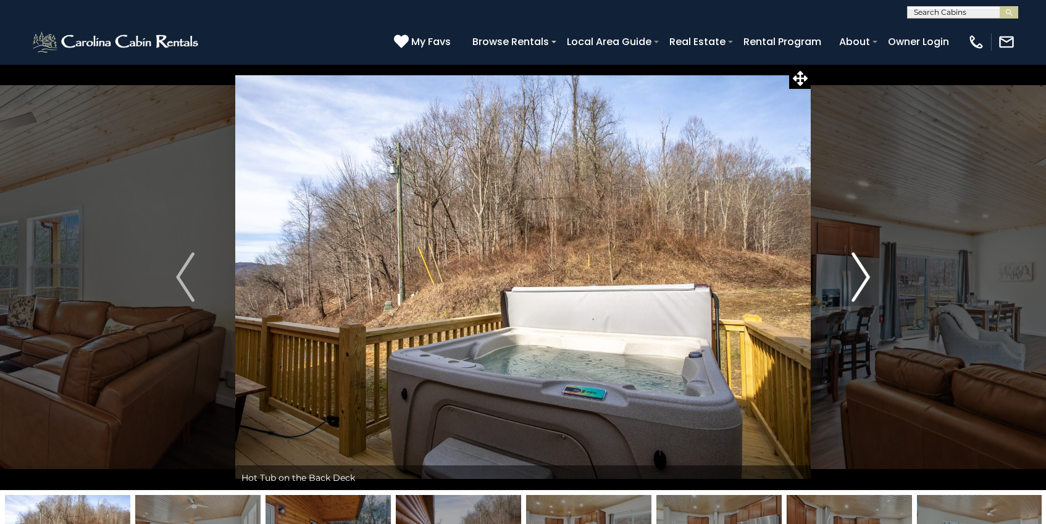
click at [862, 274] on img "Next" at bounding box center [861, 277] width 19 height 49
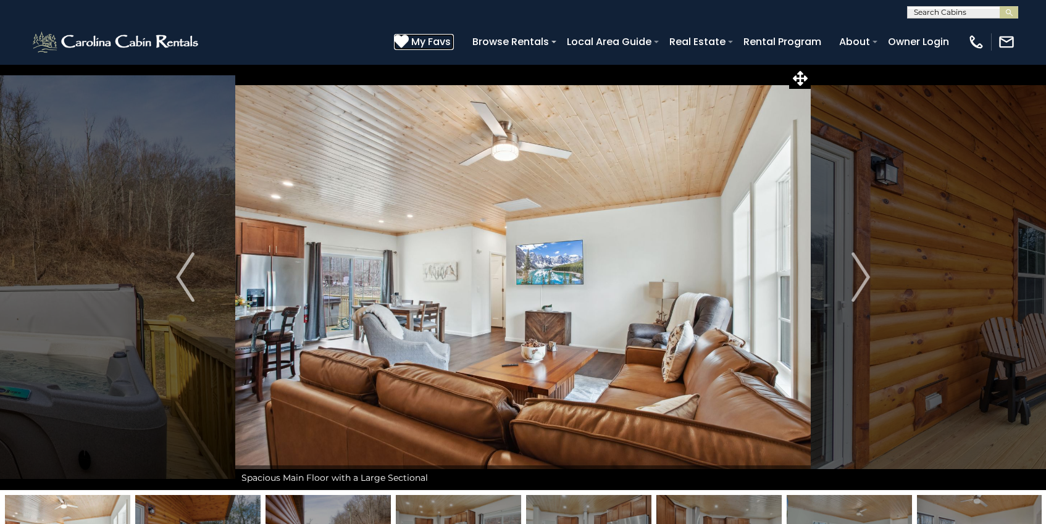
click at [406, 40] on icon at bounding box center [401, 41] width 15 height 15
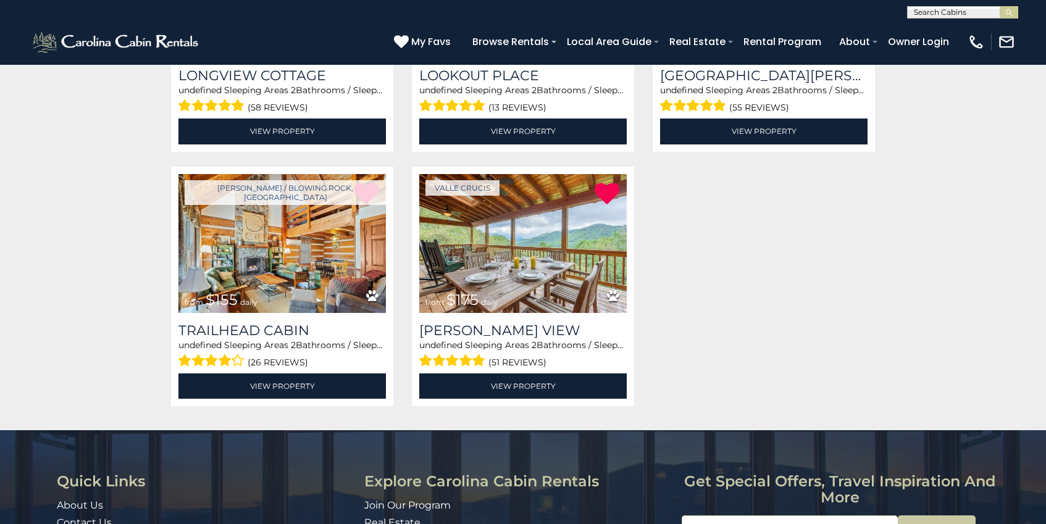
scroll to position [648, 0]
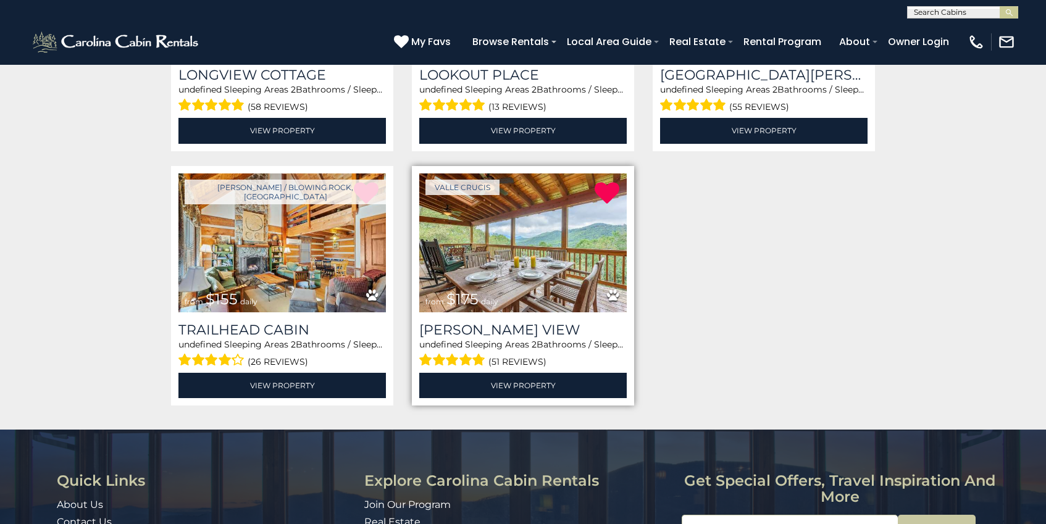
click at [508, 270] on img at bounding box center [523, 243] width 208 height 139
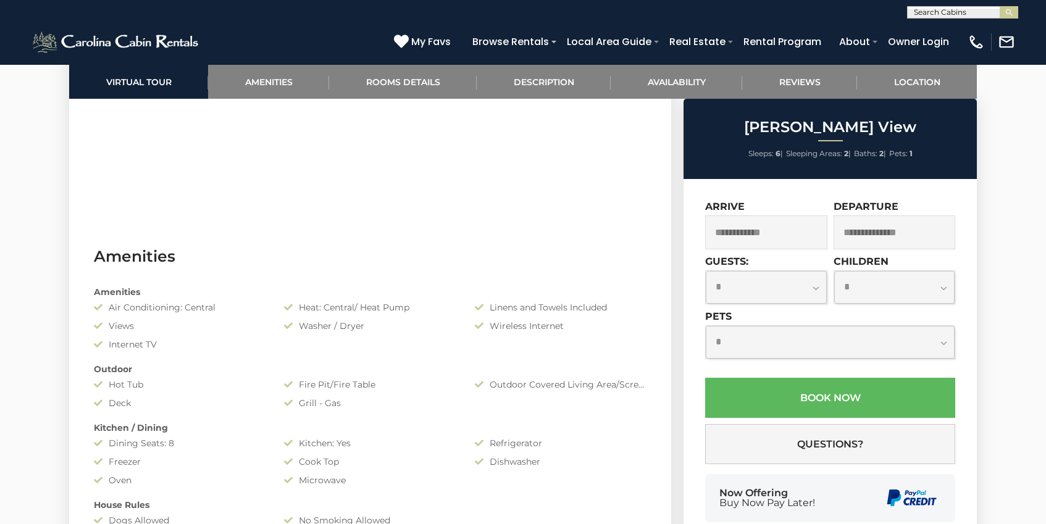
scroll to position [850, 0]
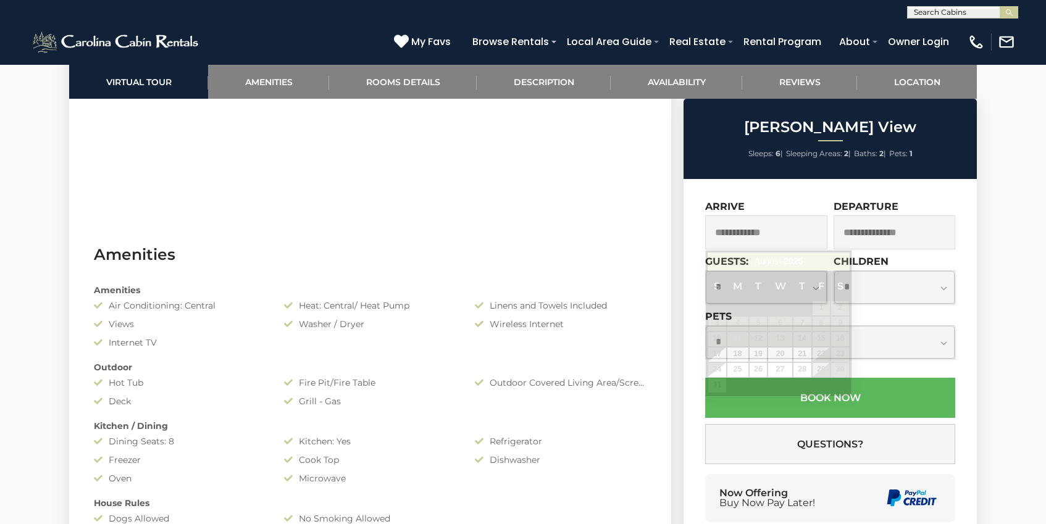
click at [789, 244] on input "text" at bounding box center [766, 233] width 122 height 34
